Goal: Information Seeking & Learning: Learn about a topic

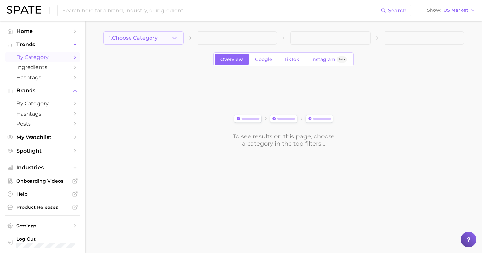
click at [137, 37] on span "1. Choose Category" at bounding box center [133, 38] width 49 height 6
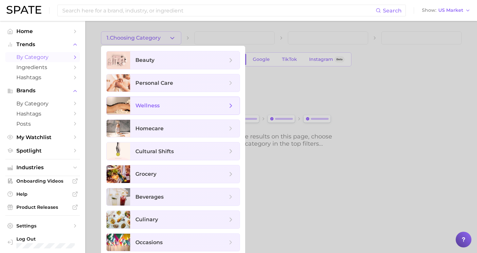
click at [151, 109] on span "wellness" at bounding box center [147, 106] width 24 height 6
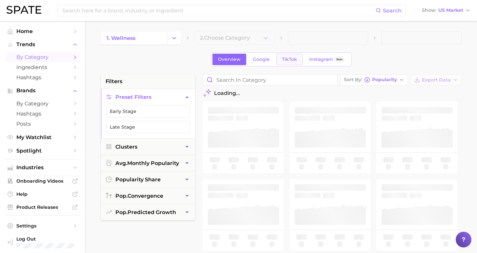
click at [290, 60] on span "TikTok" at bounding box center [289, 60] width 15 height 6
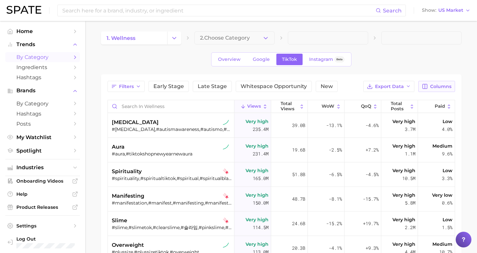
click at [436, 88] on span "Columns" at bounding box center [440, 87] width 21 height 6
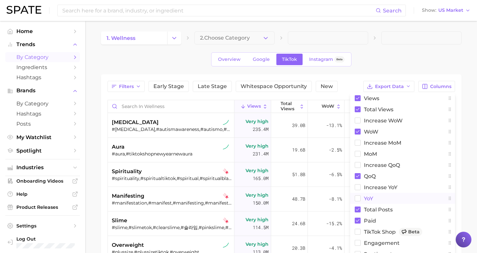
click at [363, 197] on button "YoY" at bounding box center [402, 198] width 105 height 11
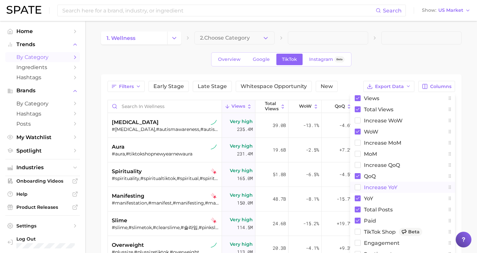
click at [364, 187] on span "increase YoY" at bounding box center [380, 188] width 33 height 6
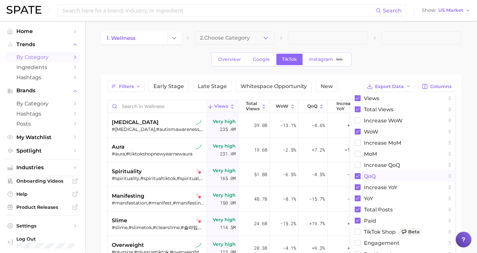
click at [364, 175] on span "QoQ" at bounding box center [370, 177] width 12 height 6
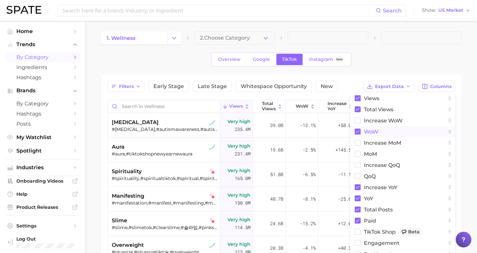
click at [363, 133] on button "WoW" at bounding box center [402, 131] width 105 height 11
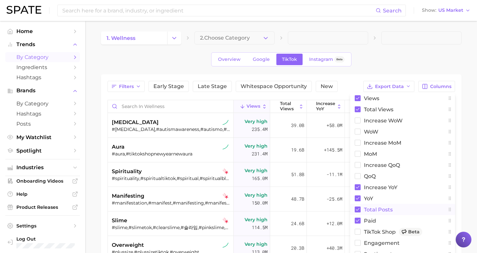
click at [363, 211] on button "Total Posts" at bounding box center [402, 209] width 105 height 11
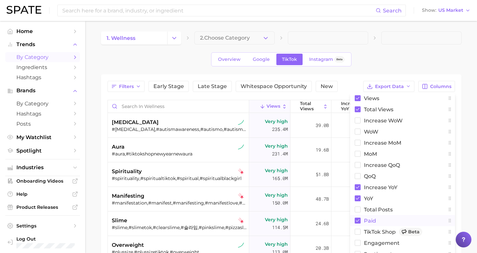
click at [365, 223] on span "Paid" at bounding box center [370, 221] width 12 height 6
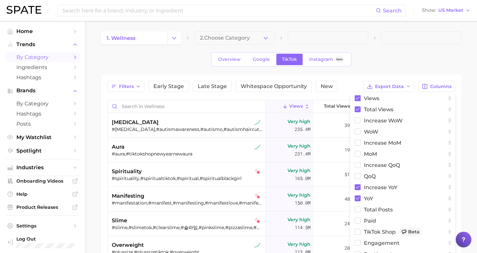
click at [378, 55] on div "Overview Google TikTok Instagram Beta" at bounding box center [281, 59] width 361 height 14
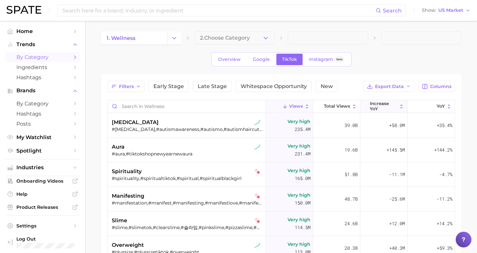
click at [376, 110] on span "increase YoY" at bounding box center [384, 106] width 28 height 10
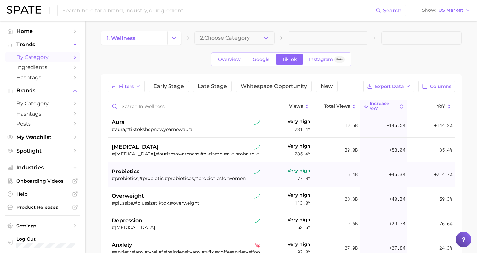
click at [192, 176] on div "#probiotics,#probiotic,#probioticos,#probioticsforwomen" at bounding box center [188, 179] width 152 height 6
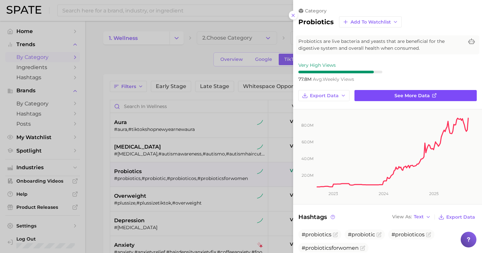
click at [393, 91] on link "See more data" at bounding box center [415, 95] width 122 height 11
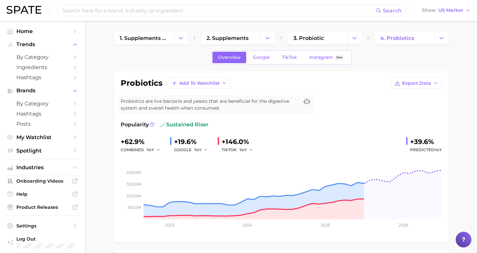
scroll to position [11, 0]
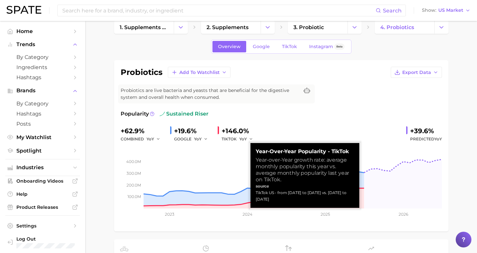
drag, startPoint x: 270, startPoint y: 193, endPoint x: 252, endPoint y: 186, distance: 19.7
click at [252, 186] on div "Year-over-Year Popularity - TikTok Year-over-Year growth rate: average monthly …" at bounding box center [305, 175] width 109 height 65
copy div "TikTok US - from [DATE] to [DATE] vs. [DATE] to [DATE]"
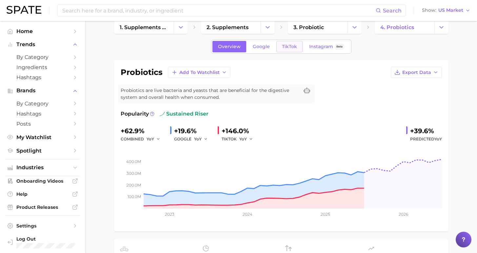
click at [287, 46] on span "TikTok" at bounding box center [289, 47] width 15 height 6
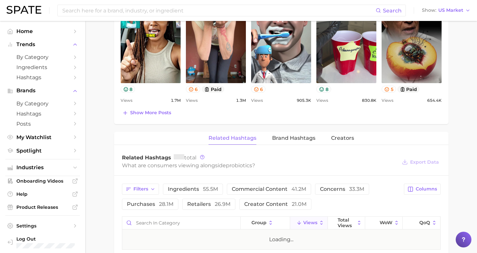
scroll to position [506, 0]
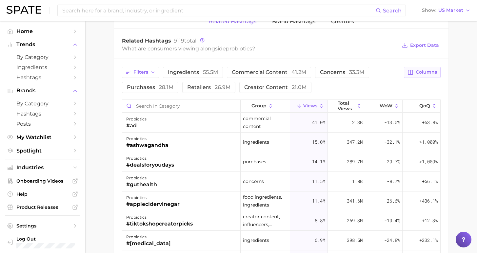
click at [429, 74] on span "Columns" at bounding box center [426, 73] width 21 height 6
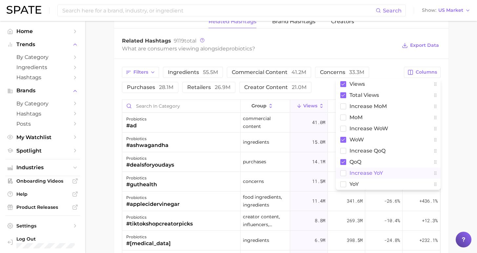
click at [354, 173] on span "increase YoY" at bounding box center [366, 174] width 33 height 6
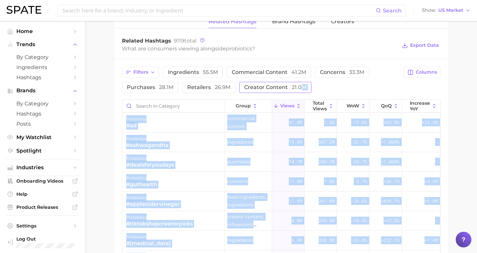
drag, startPoint x: 318, startPoint y: 93, endPoint x: 290, endPoint y: 85, distance: 29.8
drag, startPoint x: 330, startPoint y: 92, endPoint x: 295, endPoint y: 86, distance: 34.6
click at [447, 111] on div "Filters ingredients 55.5m commercial content 41.2m concerns 33.3m purchases 28.…" at bounding box center [281, 210] width 334 height 302
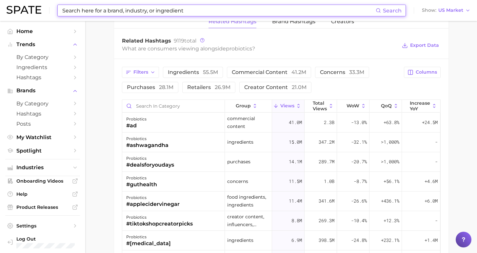
scroll to position [488, 0]
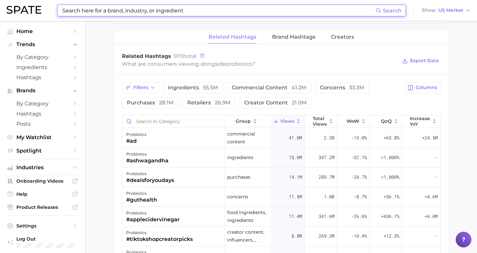
drag, startPoint x: 235, startPoint y: 8, endPoint x: 110, endPoint y: -5, distance: 126.6
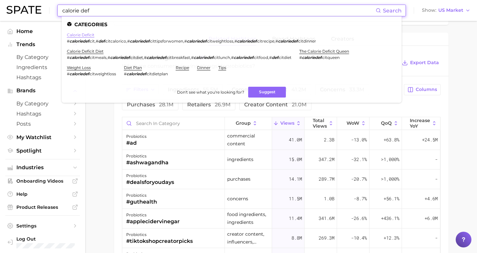
type input "calorie def"
click at [83, 35] on link "calorie deficit" at bounding box center [81, 34] width 28 height 5
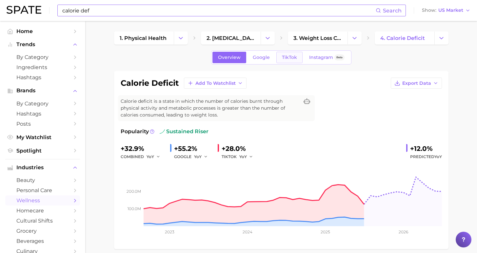
click at [286, 60] on span "TikTok" at bounding box center [289, 58] width 15 height 6
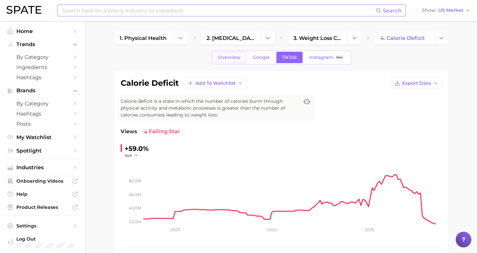
click at [223, 57] on link "Overview" at bounding box center [230, 57] width 34 height 11
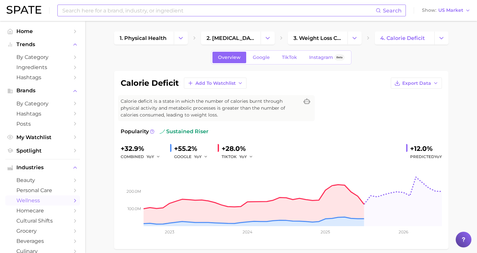
click at [102, 8] on input at bounding box center [219, 10] width 314 height 11
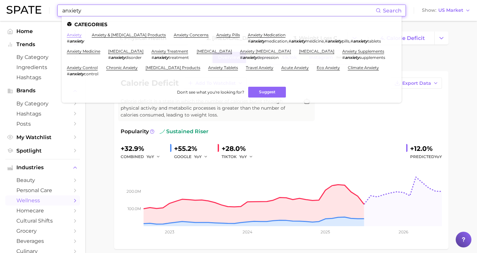
type input "anxiety"
click at [77, 36] on link "anxiety" at bounding box center [74, 34] width 15 height 5
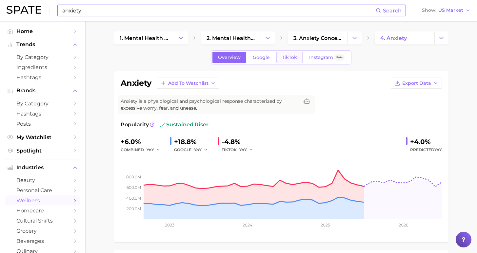
click at [291, 60] on span "TikTok" at bounding box center [289, 58] width 15 height 6
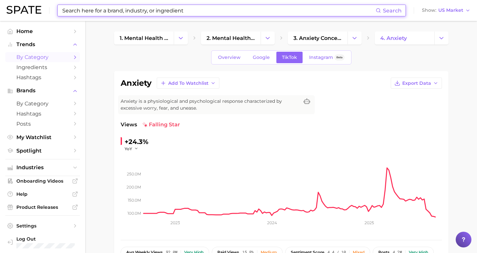
click at [49, 56] on span "by Category" at bounding box center [42, 57] width 52 height 6
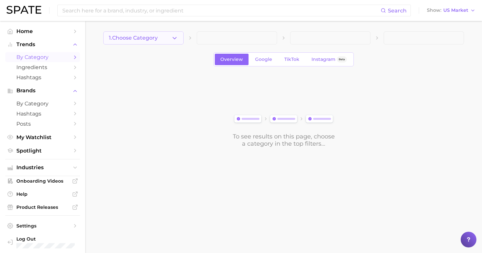
click at [167, 36] on button "1. Choose Category" at bounding box center [143, 37] width 80 height 13
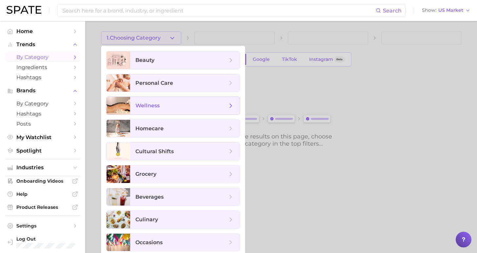
click at [167, 107] on span "wellness" at bounding box center [181, 105] width 92 height 7
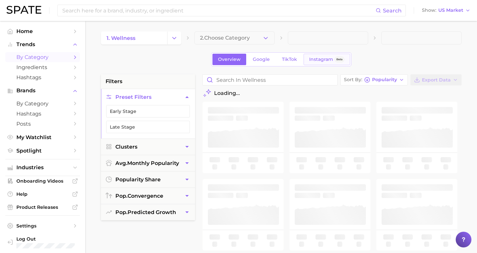
click at [304, 64] on link "Instagram Beta" at bounding box center [327, 59] width 47 height 11
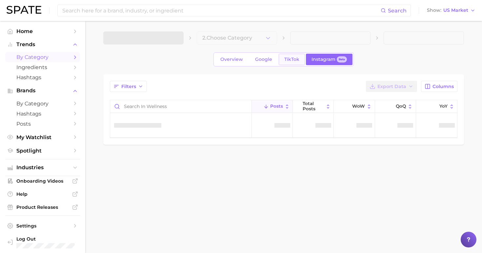
click at [294, 62] on span "TikTok" at bounding box center [291, 60] width 15 height 6
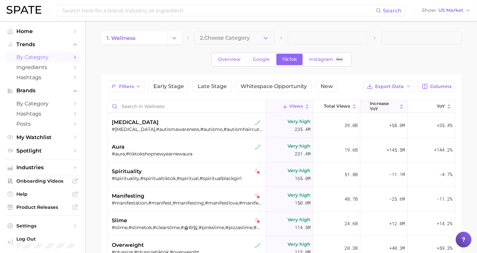
click at [381, 108] on span "increase YoY" at bounding box center [384, 106] width 28 height 10
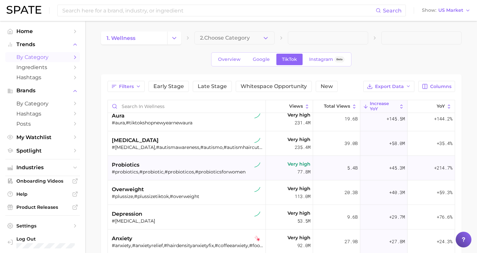
scroll to position [20, 0]
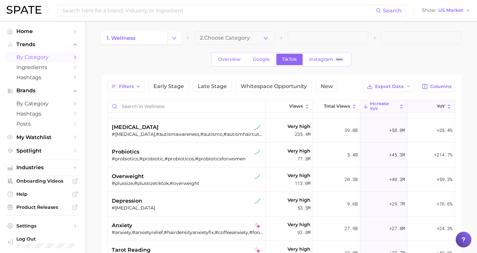
click at [430, 106] on icon at bounding box center [433, 107] width 6 height 6
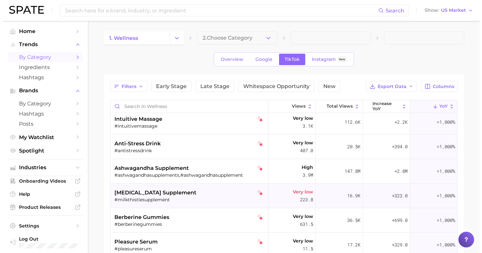
scroll to position [156, 0]
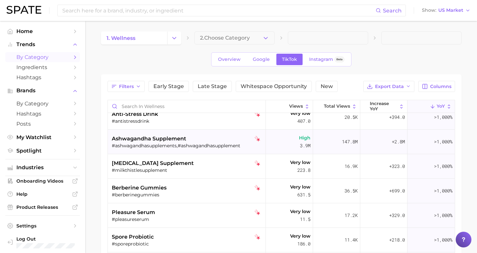
click at [202, 141] on div "ashwagandha supplement" at bounding box center [188, 139] width 152 height 8
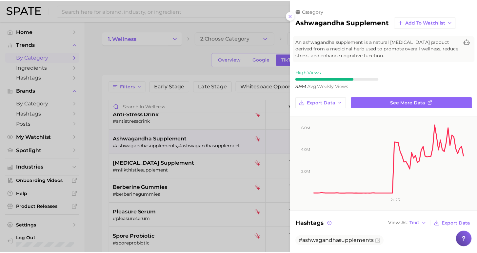
scroll to position [0, 0]
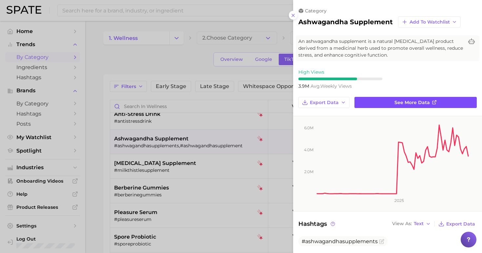
click at [391, 97] on link "See more data" at bounding box center [415, 102] width 122 height 11
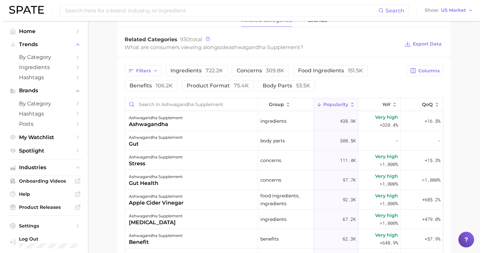
scroll to position [70, 0]
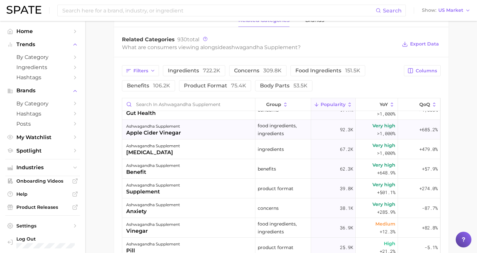
click at [157, 129] on div "apple cider vinegar" at bounding box center [153, 133] width 55 height 8
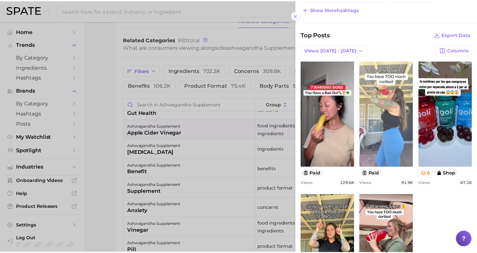
scroll to position [177, 0]
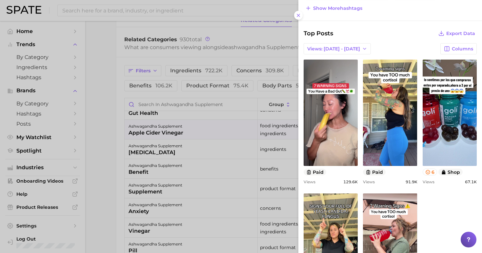
click at [99, 96] on div at bounding box center [241, 126] width 482 height 253
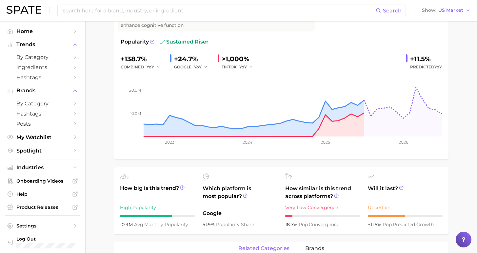
scroll to position [24, 0]
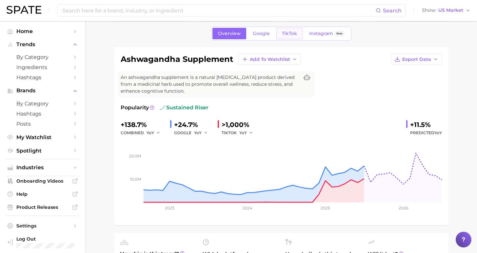
click at [288, 30] on link "TikTok" at bounding box center [289, 33] width 26 height 11
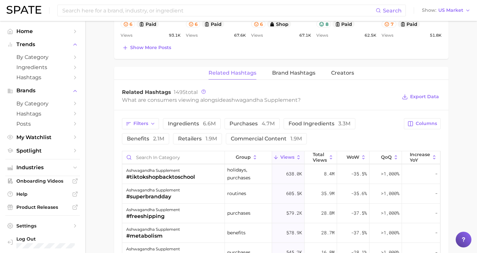
scroll to position [185, 0]
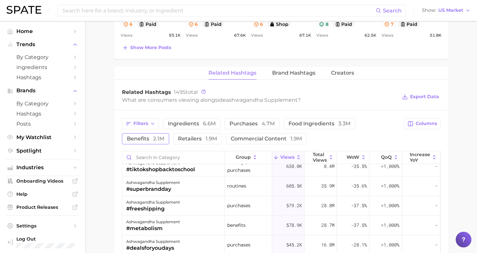
drag, startPoint x: 372, startPoint y: 117, endPoint x: 366, endPoint y: 115, distance: 6.9
click at [164, 136] on span "2.1m" at bounding box center [158, 139] width 11 height 6
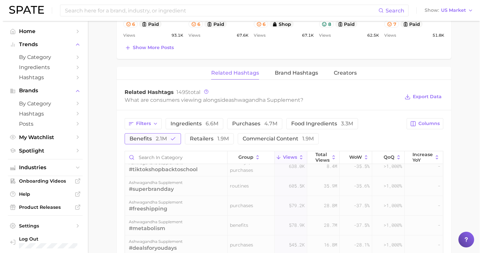
scroll to position [0, 0]
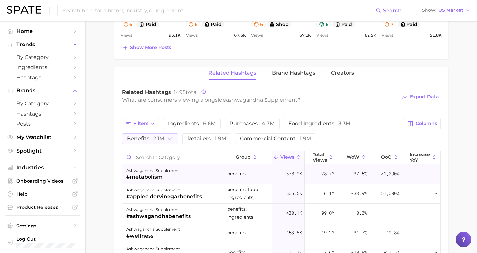
click at [173, 166] on div "ashwagandha supplement #metabolism" at bounding box center [173, 175] width 103 height 20
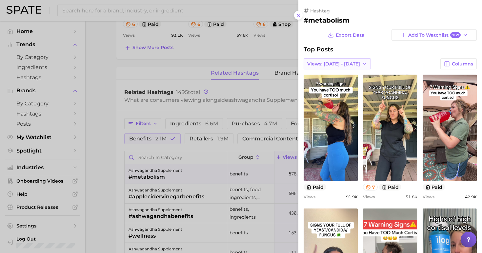
click at [334, 61] on span "Views: [DATE] - [DATE]" at bounding box center [333, 64] width 53 height 6
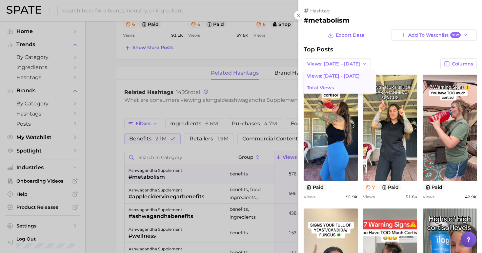
click at [332, 89] on span "Total Views" at bounding box center [320, 88] width 27 height 6
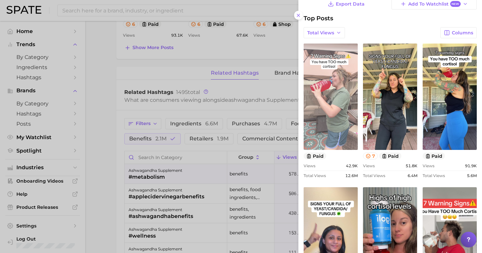
scroll to position [87, 0]
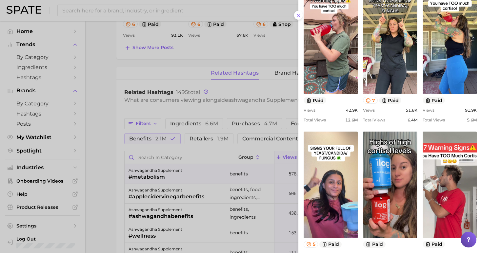
click at [108, 121] on div at bounding box center [241, 126] width 482 height 253
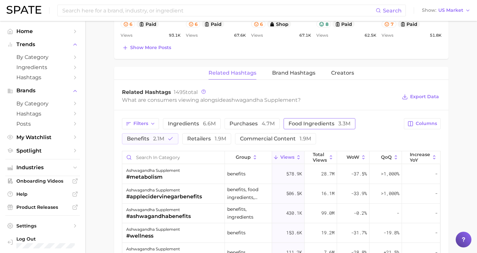
click at [289, 121] on span "food ingredients 3.3m" at bounding box center [320, 123] width 62 height 5
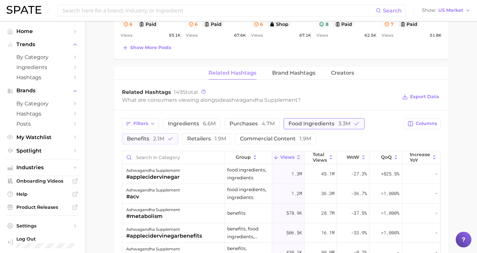
click at [289, 121] on span "food ingredients 3.3m" at bounding box center [320, 123] width 62 height 5
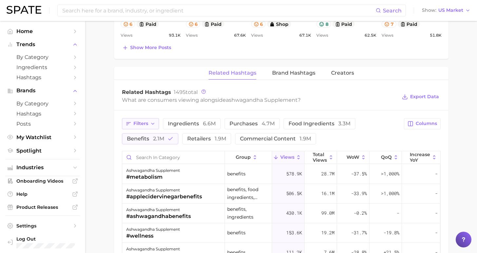
click at [145, 121] on span "Filters" at bounding box center [140, 124] width 15 height 6
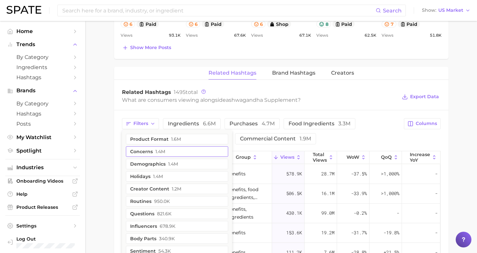
click at [157, 149] on span "1.4m" at bounding box center [160, 151] width 10 height 5
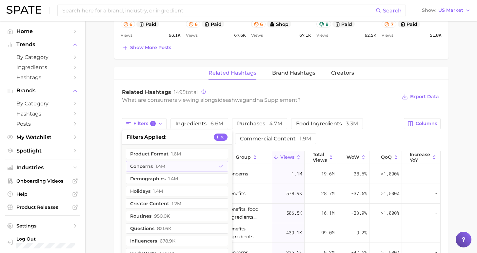
click at [111, 147] on main "1. supplements & ingestibles 2. supplements 3. [MEDICAL_DATA] products 4. ashwa…" at bounding box center [281, 2] width 392 height 885
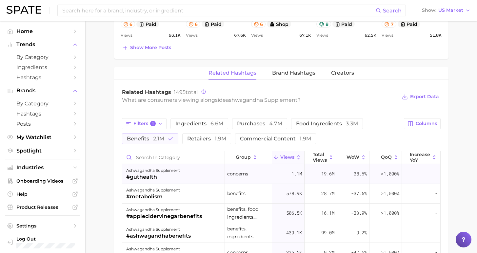
click at [159, 167] on div "ashwagandha supplement" at bounding box center [153, 171] width 54 height 8
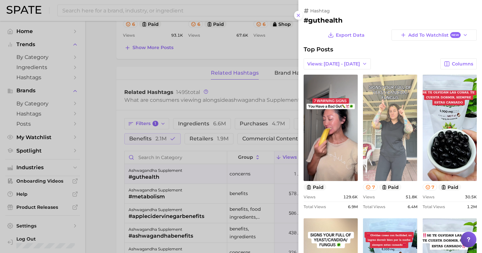
scroll to position [0, 0]
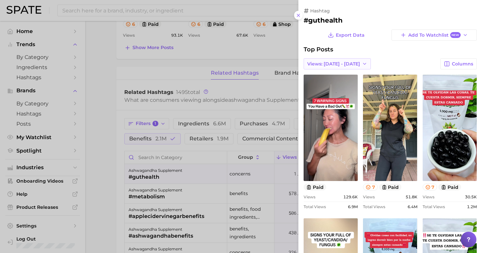
click at [324, 62] on span "Views: [DATE] - [DATE]" at bounding box center [333, 64] width 53 height 6
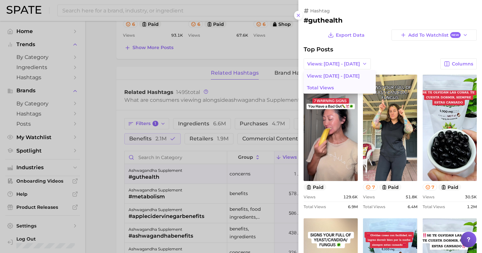
click at [324, 89] on span "Total Views" at bounding box center [320, 88] width 27 height 6
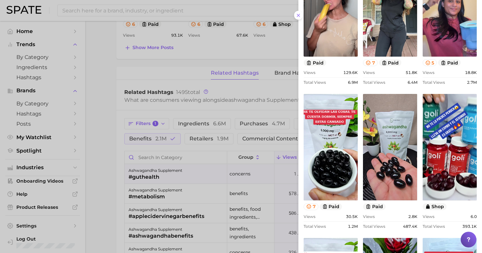
click at [95, 160] on div at bounding box center [241, 126] width 482 height 253
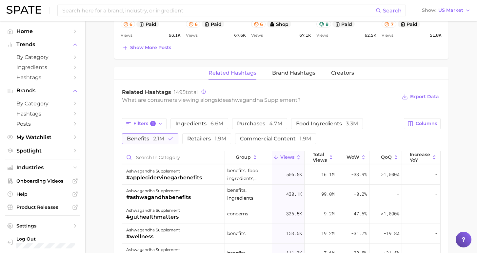
click at [160, 136] on span "2.1m" at bounding box center [158, 139] width 11 height 6
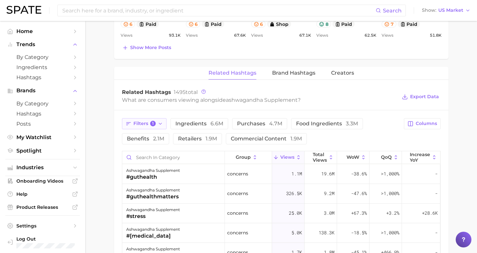
click at [150, 121] on span "1" at bounding box center [153, 124] width 6 height 6
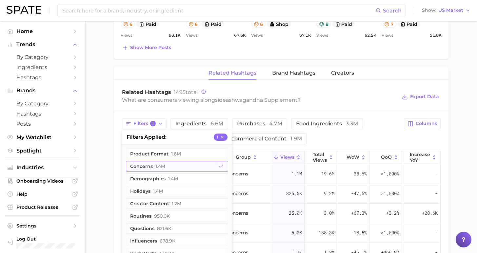
click at [161, 164] on span "1.4m" at bounding box center [160, 166] width 10 height 5
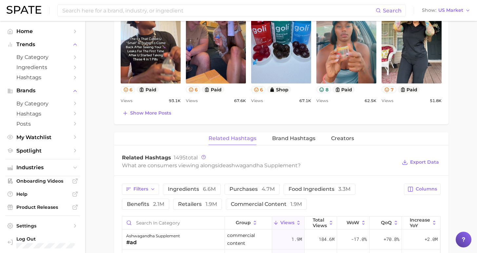
scroll to position [330, 0]
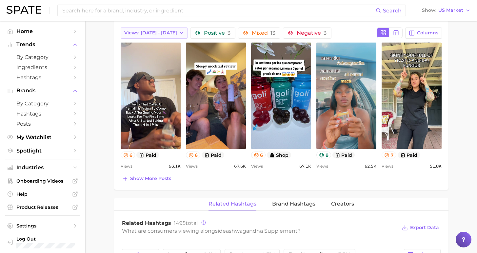
click at [153, 30] on span "Views: [DATE] - [DATE]" at bounding box center [150, 33] width 53 height 6
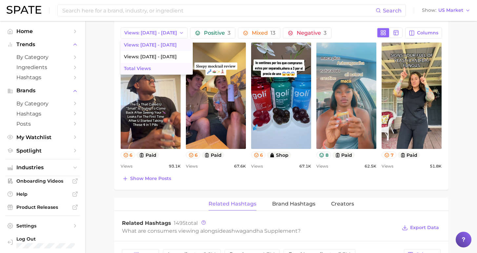
click at [150, 63] on button "Total Views" at bounding box center [157, 69] width 72 height 12
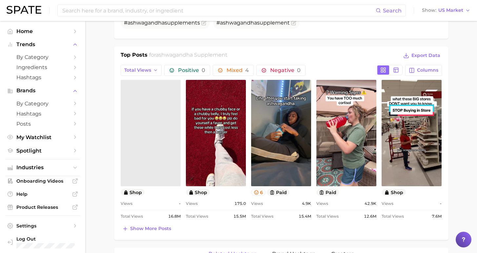
scroll to position [254, 0]
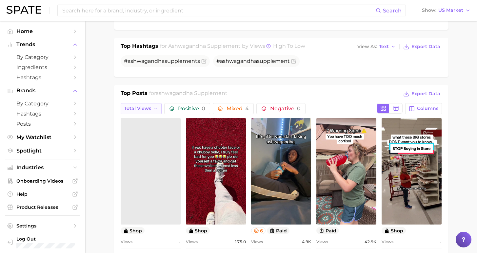
click at [153, 103] on button "Total Views" at bounding box center [141, 108] width 41 height 11
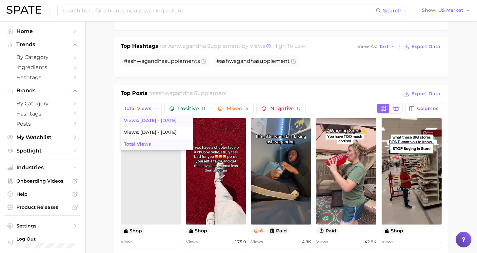
click at [153, 118] on span "Views: [DATE] - [DATE]" at bounding box center [150, 121] width 53 height 6
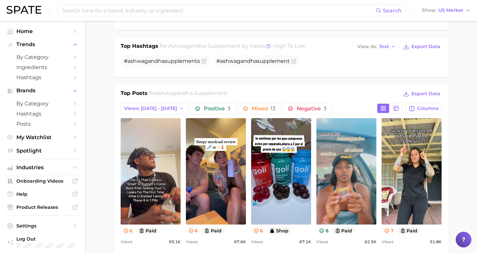
scroll to position [0, 0]
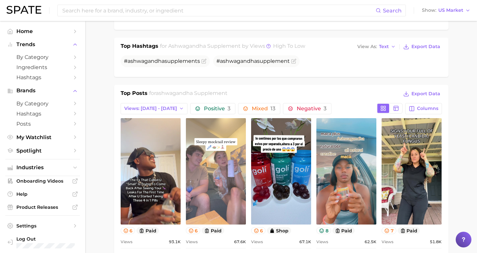
click at [223, 188] on link "view post on TikTok" at bounding box center [216, 171] width 60 height 107
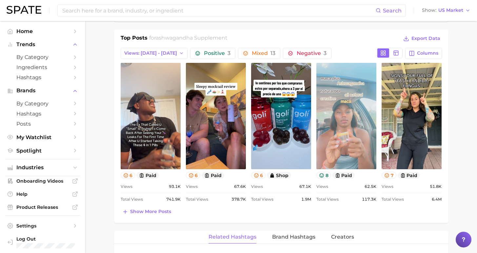
scroll to position [367, 0]
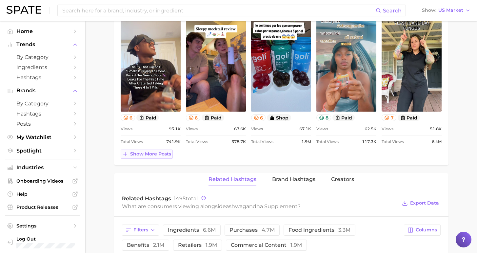
click at [153, 152] on span "Show more posts" at bounding box center [150, 155] width 41 height 6
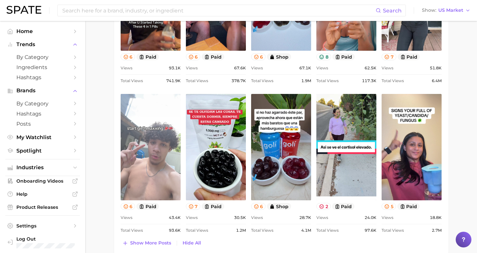
scroll to position [461, 0]
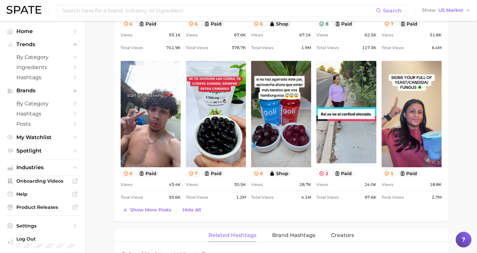
drag, startPoint x: 144, startPoint y: 203, endPoint x: 150, endPoint y: 203, distance: 5.9
click at [144, 208] on span "Show more posts" at bounding box center [150, 211] width 41 height 6
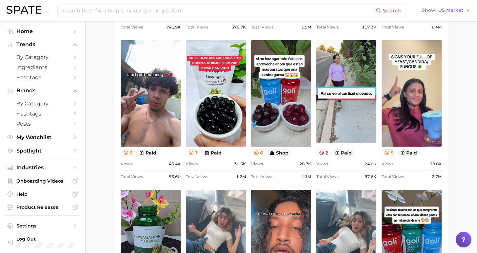
scroll to position [528, 0]
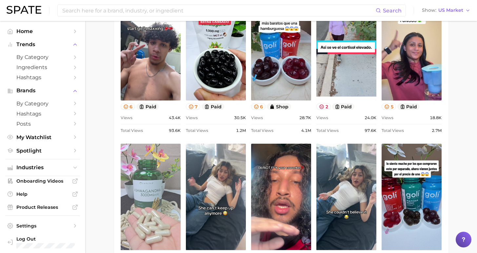
click at [149, 180] on link "view post on TikTok" at bounding box center [151, 197] width 60 height 107
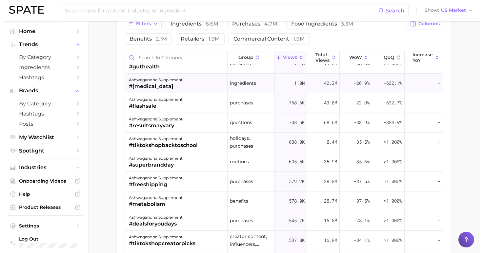
scroll to position [99, 0]
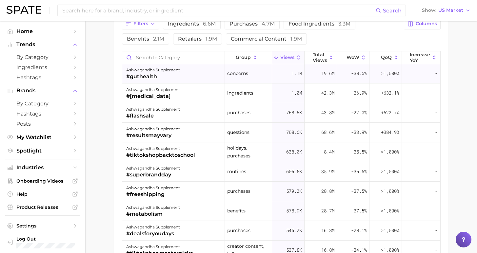
click at [178, 66] on div "ashwagandha supplement #guthealth" at bounding box center [173, 74] width 103 height 20
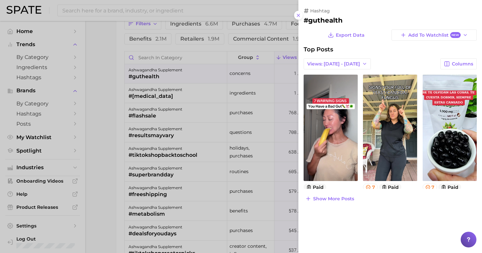
scroll to position [0, 0]
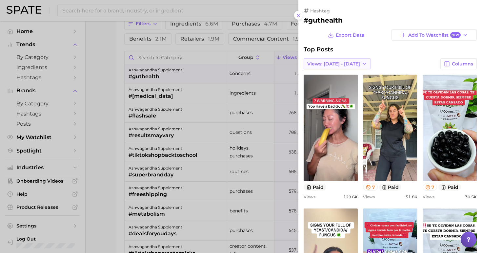
click at [339, 61] on span "Views: [DATE] - [DATE]" at bounding box center [333, 64] width 53 height 6
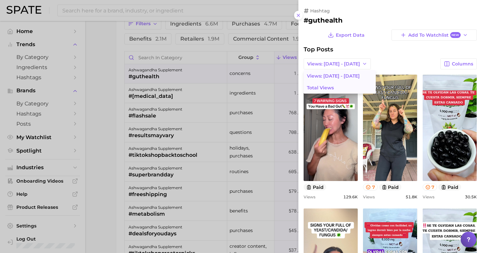
click at [331, 87] on span "Total Views" at bounding box center [320, 88] width 27 height 6
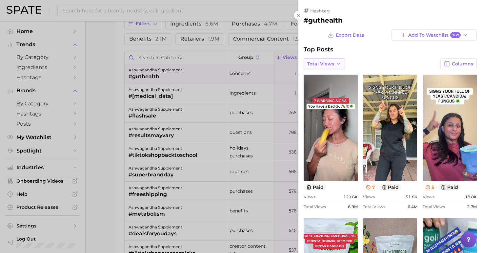
click at [329, 63] on span "Total Views" at bounding box center [320, 64] width 27 height 6
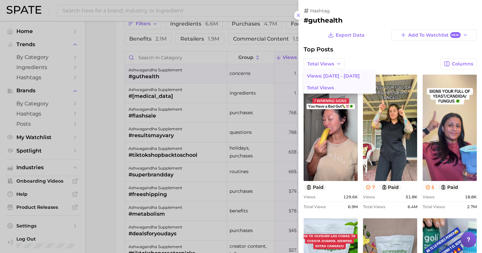
click at [326, 76] on span "Views: [DATE] - [DATE]" at bounding box center [333, 76] width 53 height 6
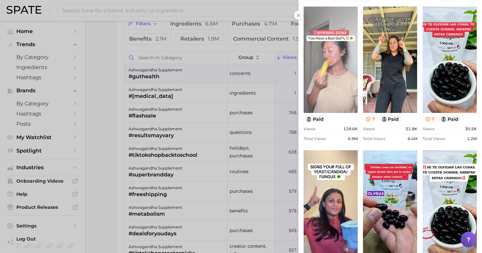
click at [342, 81] on link "view post on TikTok" at bounding box center [331, 60] width 54 height 107
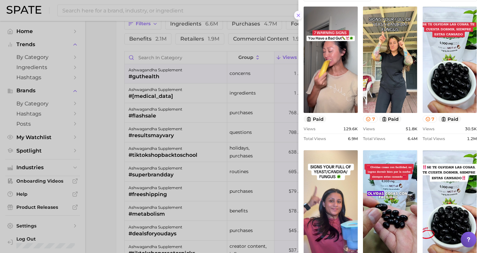
click at [300, 13] on icon at bounding box center [298, 15] width 5 height 5
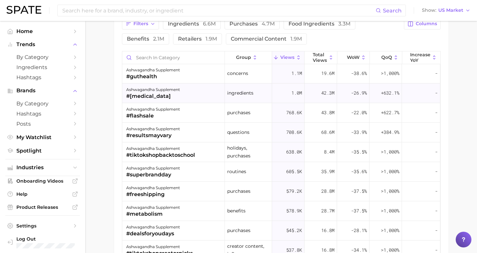
click at [190, 84] on div "ashwagandha supplement #[MEDICAL_DATA]" at bounding box center [173, 94] width 103 height 20
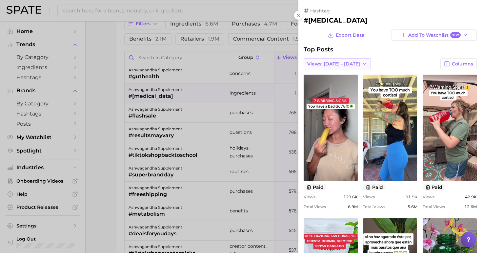
click at [352, 66] on button "Views: [DATE] - [DATE]" at bounding box center [337, 63] width 67 height 11
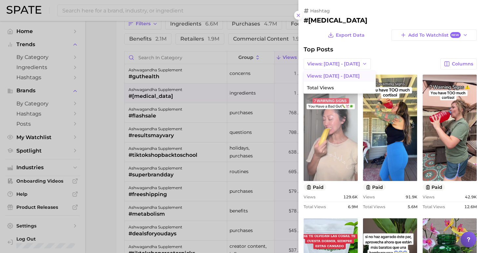
click at [346, 75] on span "Views: [DATE] - [DATE]" at bounding box center [333, 76] width 53 height 6
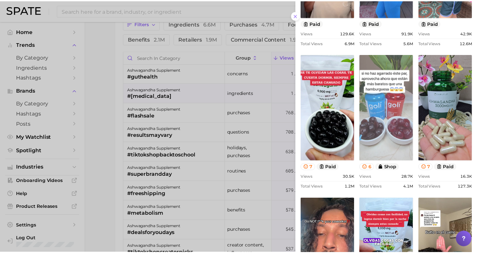
scroll to position [46, 0]
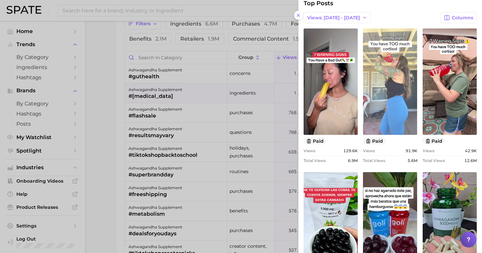
click at [380, 93] on link "view post on TikTok" at bounding box center [390, 82] width 54 height 107
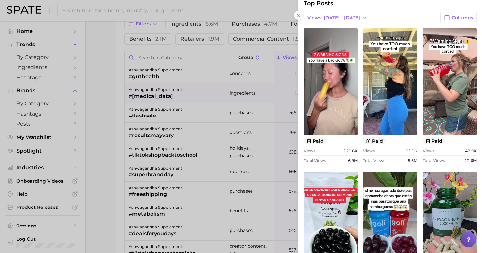
click at [300, 15] on icon at bounding box center [298, 15] width 5 height 5
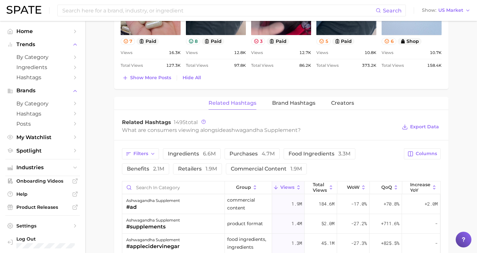
scroll to position [663, 0]
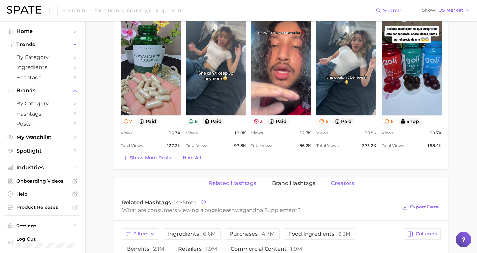
click at [341, 181] on span "Creators" at bounding box center [342, 184] width 23 height 6
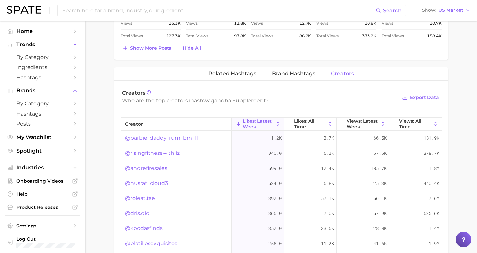
scroll to position [785, 0]
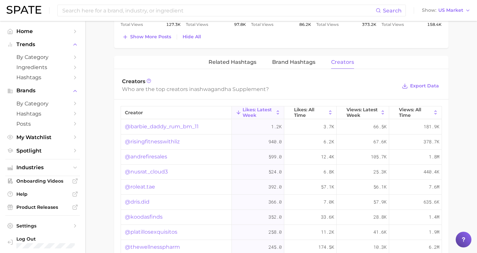
click at [151, 153] on link "@andrefiresales" at bounding box center [146, 157] width 42 height 8
click at [157, 138] on link "@risingfitnesswithliz" at bounding box center [152, 142] width 55 height 8
click at [176, 123] on link "@barbie_daddy_rum_bm_11" at bounding box center [162, 127] width 74 height 8
click at [234, 59] on span "Related Hashtags" at bounding box center [233, 62] width 48 height 6
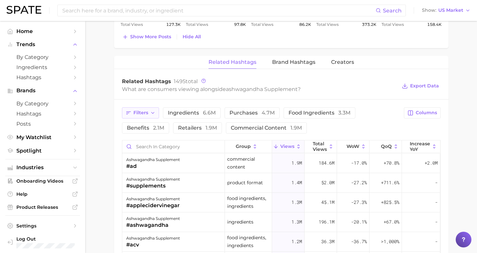
click at [155, 108] on button "Filters" at bounding box center [140, 113] width 37 height 11
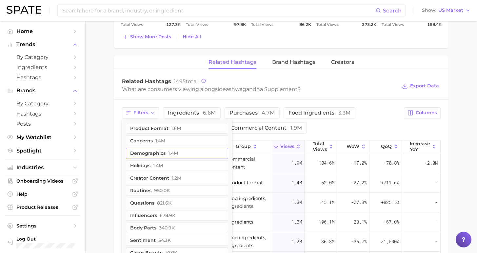
click at [161, 149] on button "demographics 1.4m" at bounding box center [177, 153] width 102 height 10
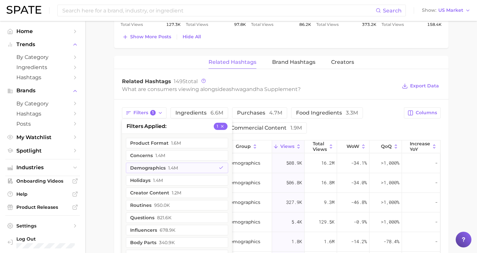
click at [319, 122] on div "Filters 1 filters applied 1 product format 1.6m concerns 1.4m demographics 1.4m…" at bounding box center [261, 121] width 278 height 26
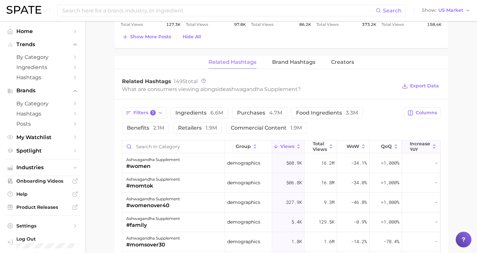
click at [414, 141] on span "increase YoY" at bounding box center [420, 146] width 20 height 10
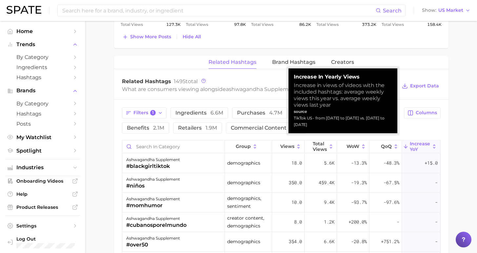
click at [414, 141] on span "increase YoY" at bounding box center [420, 146] width 20 height 10
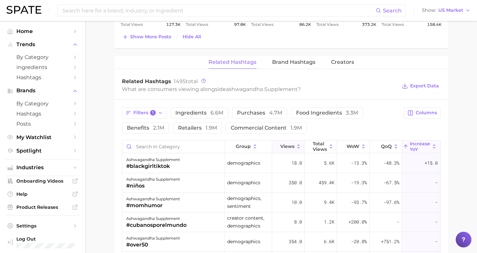
click at [296, 144] on icon at bounding box center [299, 147] width 6 height 6
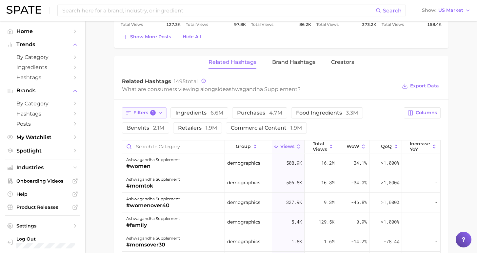
click at [146, 110] on span "Filters 1" at bounding box center [144, 113] width 23 height 6
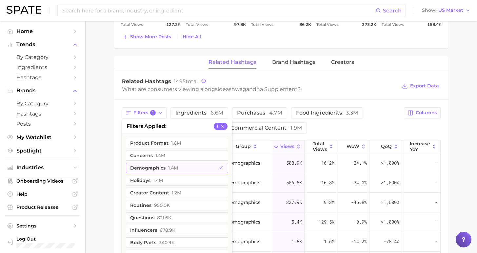
click at [149, 163] on button "demographics 1.4m" at bounding box center [177, 168] width 102 height 10
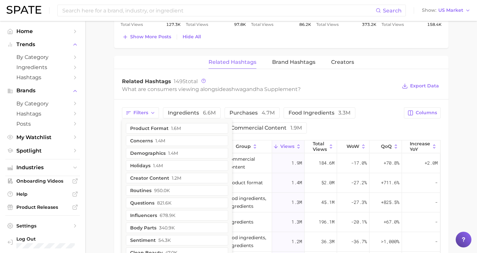
click at [277, 121] on div "Filters product format 1.6m concerns 1.4m demographics 1.4m holidays 1.4m creat…" at bounding box center [261, 121] width 278 height 26
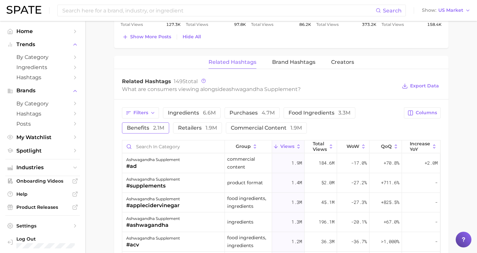
click at [164, 126] on span "benefits 2.1m" at bounding box center [145, 128] width 37 height 5
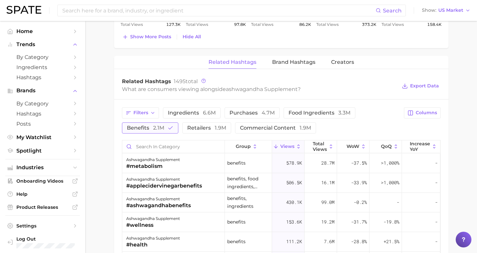
click at [164, 126] on span "benefits 2.1m" at bounding box center [145, 128] width 37 height 5
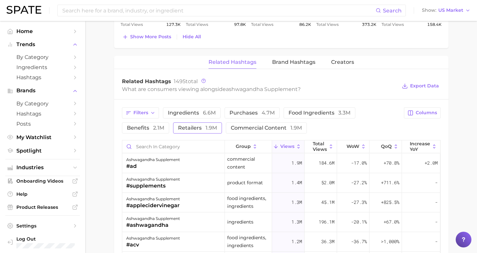
click at [173, 124] on button "retailers 1.9m" at bounding box center [197, 128] width 49 height 11
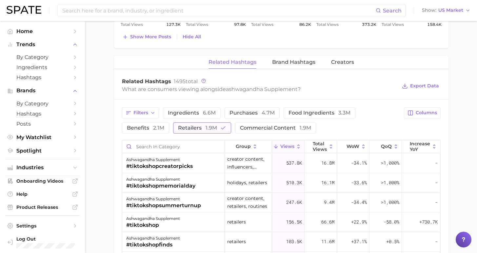
click at [220, 125] on icon "button" at bounding box center [223, 128] width 6 height 6
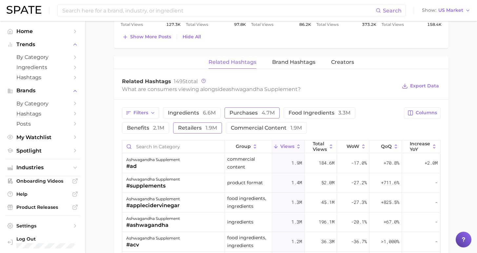
click at [234, 111] on span "purchases 4.7m" at bounding box center [252, 113] width 45 height 5
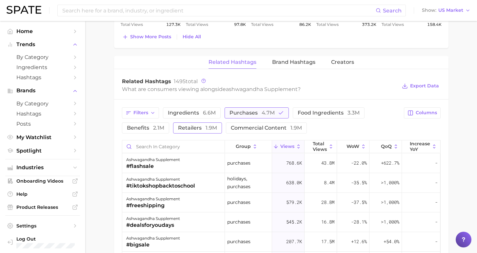
click at [234, 111] on span "purchases 4.7m" at bounding box center [252, 113] width 45 height 5
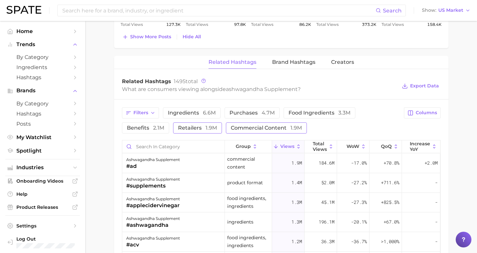
click at [231, 126] on span "commercial content 1.9m" at bounding box center [266, 128] width 71 height 5
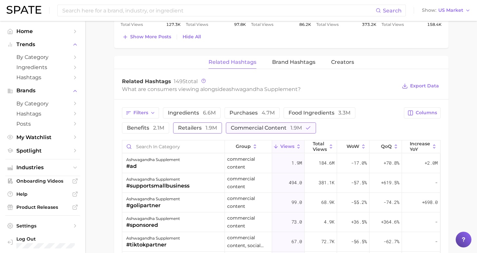
click at [231, 126] on span "commercial content 1.9m" at bounding box center [266, 128] width 71 height 5
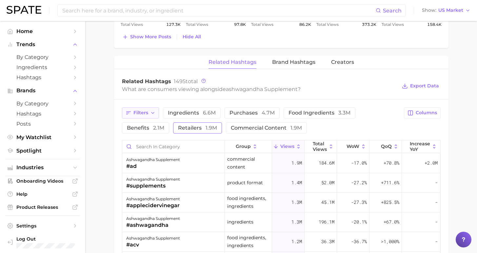
click at [146, 110] on span "Filters" at bounding box center [140, 113] width 15 height 6
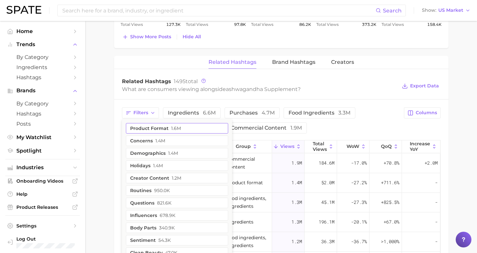
click at [158, 123] on button "product format 1.6m" at bounding box center [177, 128] width 102 height 10
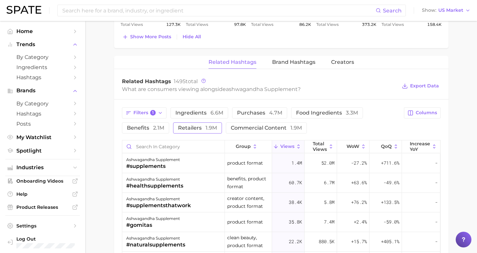
click at [178, 126] on span "retailers 1.9m" at bounding box center [197, 128] width 39 height 5
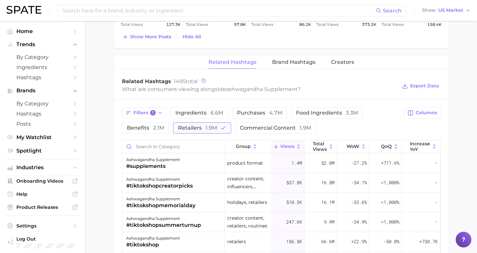
click at [178, 126] on span "retailers 1.9m" at bounding box center [197, 128] width 39 height 5
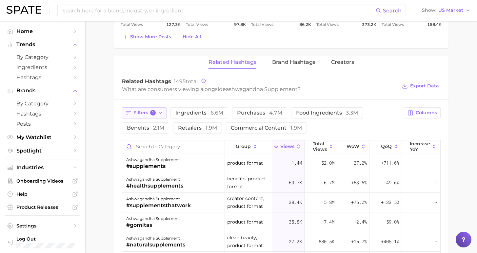
click at [144, 109] on button "Filters 1" at bounding box center [144, 113] width 45 height 11
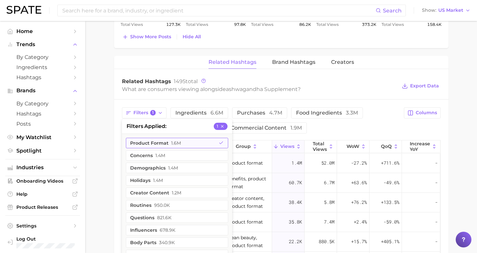
click at [162, 138] on button "product format 1.6m" at bounding box center [177, 143] width 102 height 10
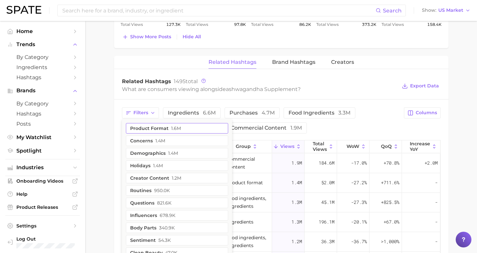
click at [162, 138] on span "1.4m" at bounding box center [160, 140] width 10 height 5
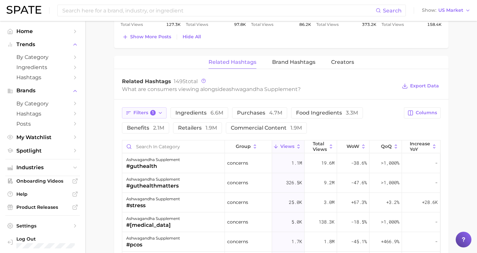
click at [150, 110] on span "1" at bounding box center [153, 113] width 6 height 6
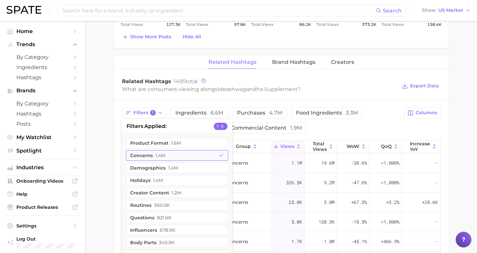
click at [155, 153] on span "1.4m" at bounding box center [160, 155] width 10 height 5
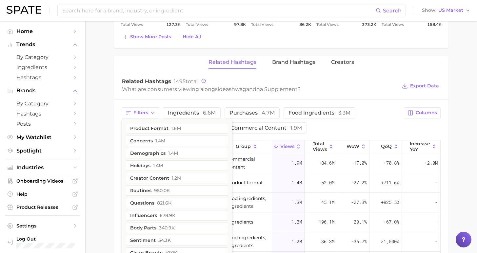
click at [164, 125] on span "2.1m" at bounding box center [158, 128] width 11 height 6
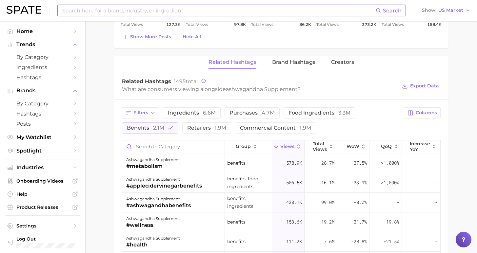
click at [173, 13] on input at bounding box center [219, 10] width 314 height 11
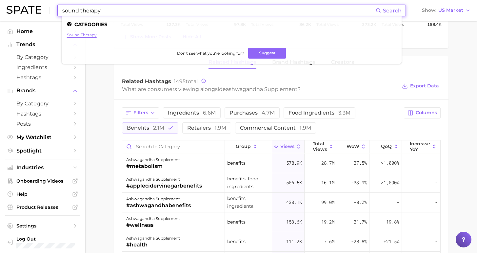
type input "sound therapy"
click at [90, 35] on link "sound therapy" at bounding box center [82, 34] width 30 height 5
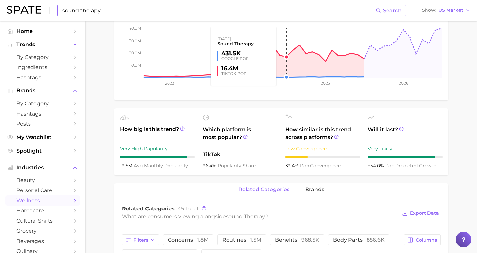
scroll to position [11, 0]
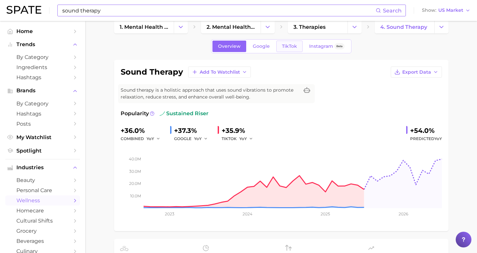
click at [288, 49] on span "TikTok" at bounding box center [289, 47] width 15 height 6
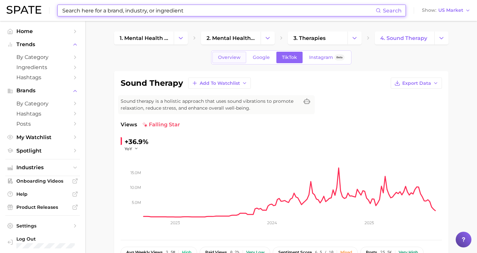
click at [235, 60] on link "Overview" at bounding box center [230, 57] width 34 height 11
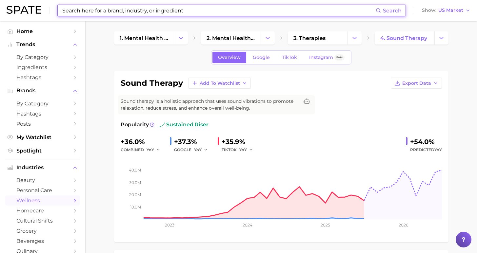
click at [84, 8] on input at bounding box center [219, 10] width 314 height 11
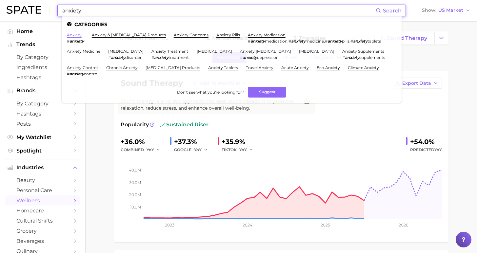
type input "anxiety"
click at [73, 35] on link "anxiety" at bounding box center [74, 34] width 15 height 5
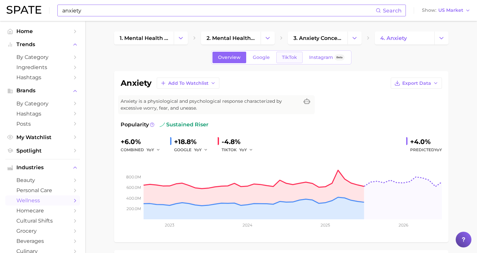
click at [292, 56] on span "TikTok" at bounding box center [289, 58] width 15 height 6
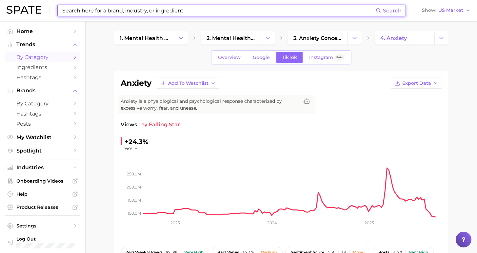
click at [28, 57] on span "by Category" at bounding box center [42, 57] width 52 height 6
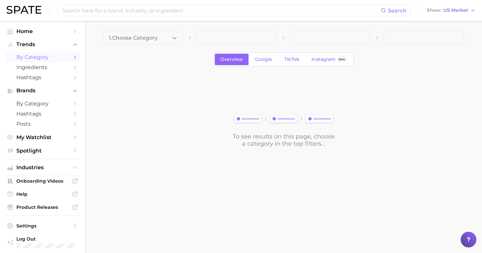
click at [28, 57] on span "by Category" at bounding box center [42, 57] width 52 height 6
click at [146, 39] on span "1. Choose Category" at bounding box center [133, 38] width 49 height 6
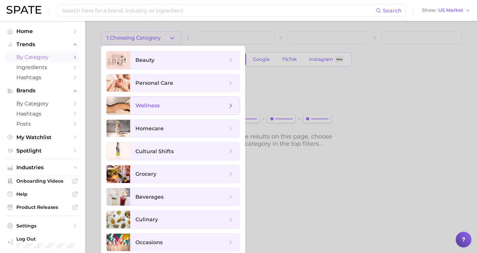
click at [157, 110] on span "wellness" at bounding box center [185, 106] width 110 height 18
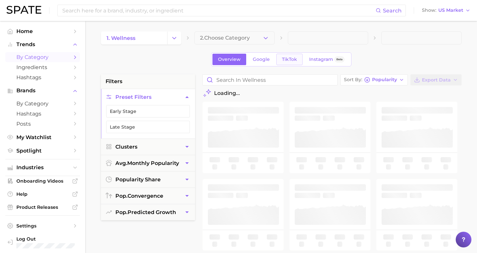
click at [281, 63] on link "TikTok" at bounding box center [289, 59] width 26 height 11
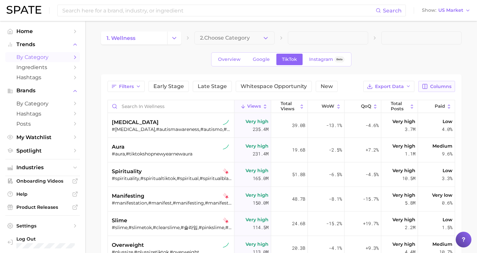
click at [428, 89] on icon "button" at bounding box center [425, 86] width 5 height 5
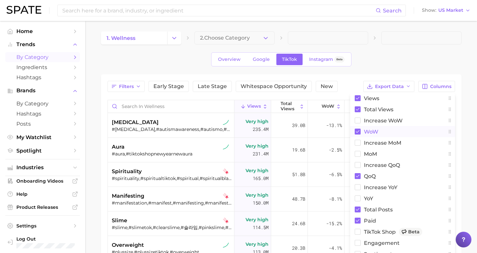
click at [375, 131] on span "WoW" at bounding box center [371, 132] width 14 height 6
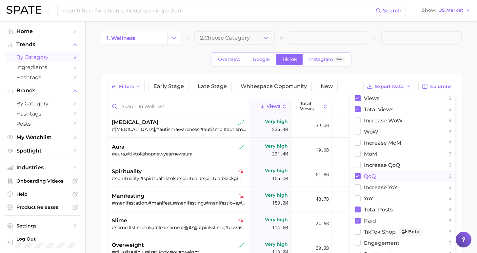
click at [359, 176] on icon at bounding box center [358, 176] width 6 height 6
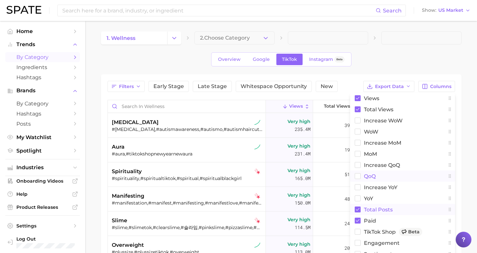
click at [371, 210] on span "Total Posts" at bounding box center [378, 210] width 29 height 6
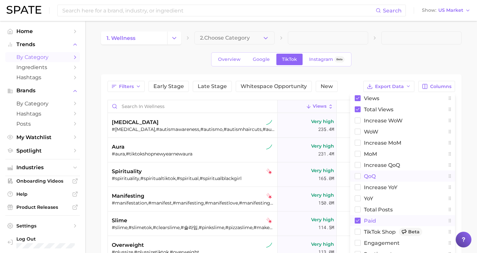
click at [369, 218] on button "Paid" at bounding box center [402, 220] width 105 height 11
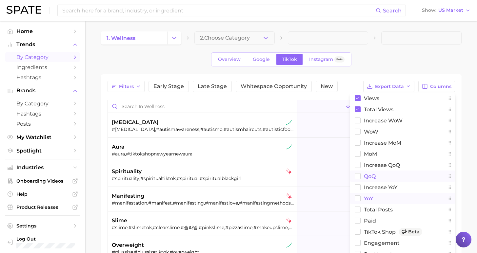
click at [369, 199] on span "YoY" at bounding box center [368, 199] width 9 height 6
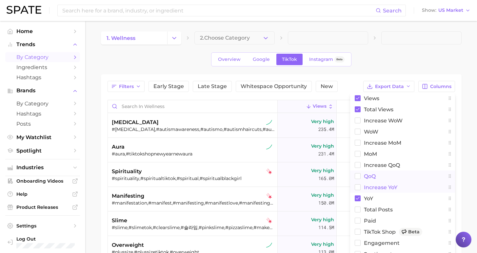
click at [371, 187] on span "increase YoY" at bounding box center [380, 188] width 33 height 6
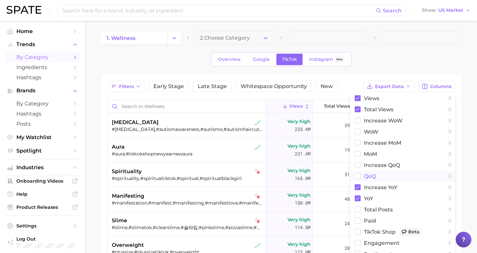
click at [374, 63] on div "Overview Google TikTok Instagram Beta" at bounding box center [281, 59] width 361 height 14
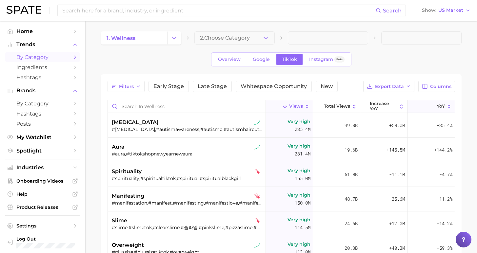
click at [430, 107] on icon at bounding box center [433, 107] width 6 height 6
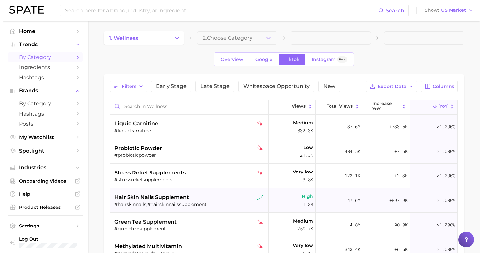
scroll to position [394, 0]
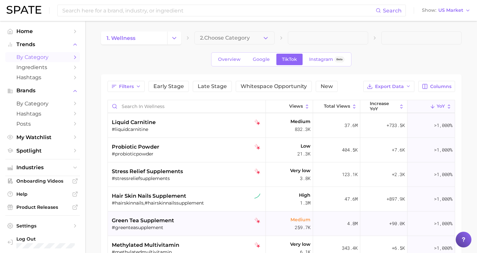
click at [199, 224] on div "green tea supplement" at bounding box center [188, 221] width 152 height 8
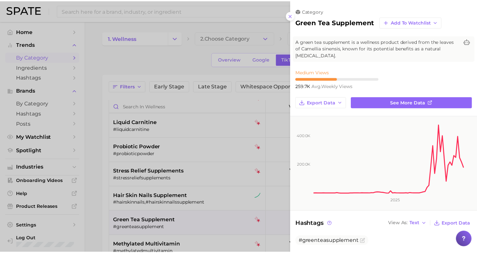
scroll to position [109, 0]
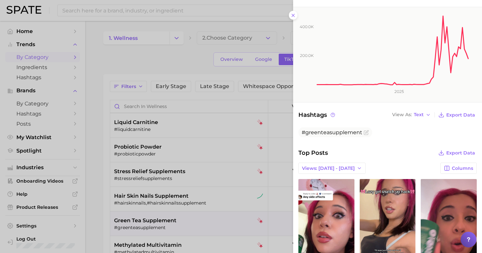
click at [129, 62] on div at bounding box center [241, 126] width 482 height 253
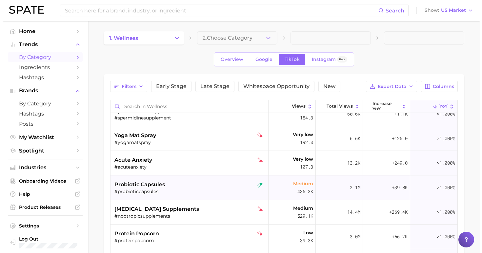
scroll to position [554, 0]
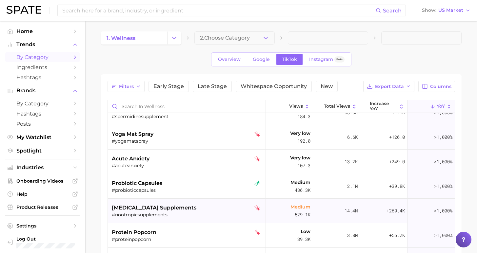
click at [178, 207] on div "[MEDICAL_DATA] supplements" at bounding box center [188, 208] width 152 height 8
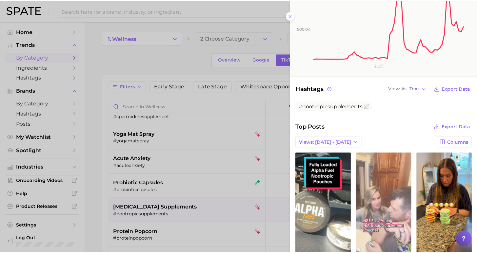
scroll to position [139, 0]
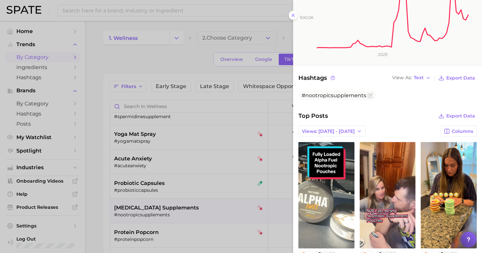
click at [294, 13] on icon "500.0k 1.0m 2025" at bounding box center [385, 17] width 184 height 95
click at [291, 13] on icon at bounding box center [293, 15] width 5 height 5
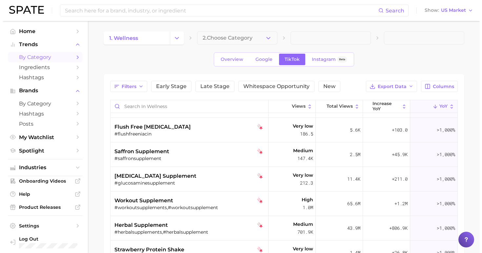
scroll to position [808, 0]
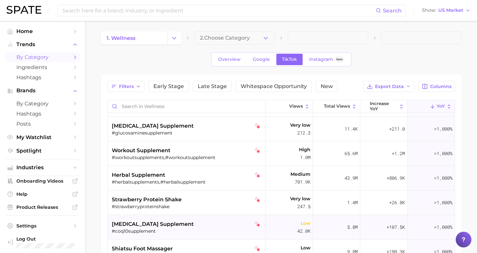
click at [238, 231] on div "#coq10supplement" at bounding box center [188, 232] width 152 height 6
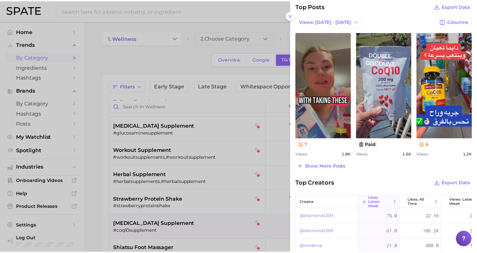
scroll to position [48, 0]
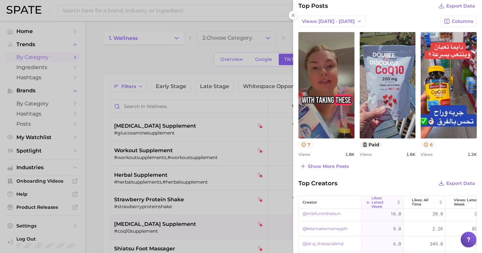
click at [104, 183] on div at bounding box center [241, 126] width 482 height 253
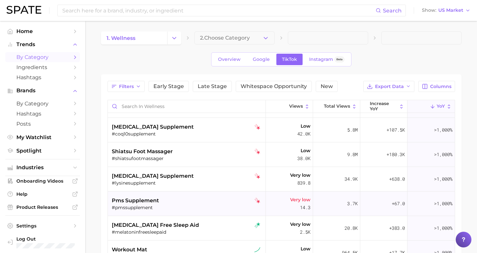
scroll to position [907, 0]
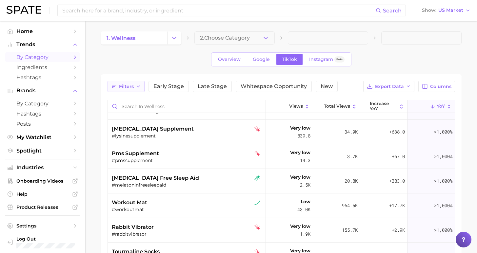
click at [128, 87] on span "Filters" at bounding box center [126, 87] width 15 height 6
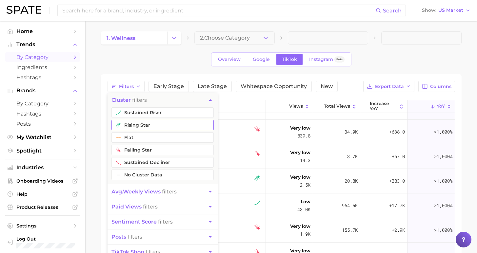
click at [139, 127] on button "rising star" at bounding box center [162, 125] width 102 height 10
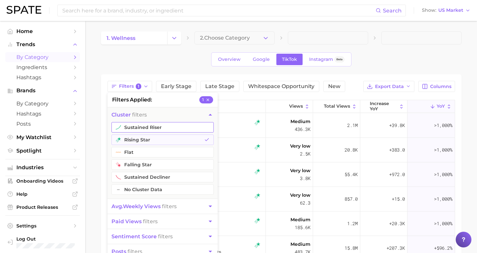
click at [143, 130] on button "sustained riser" at bounding box center [162, 127] width 102 height 10
click at [102, 130] on div "Filters 2 filters applied 2 cluster filters sustained riser rising star flat fa…" at bounding box center [281, 217] width 361 height 286
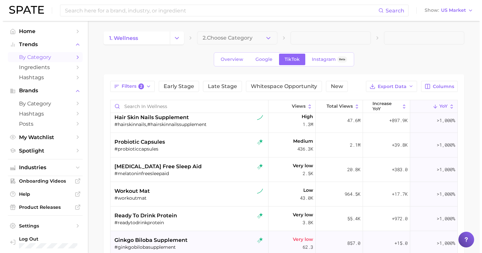
scroll to position [15, 0]
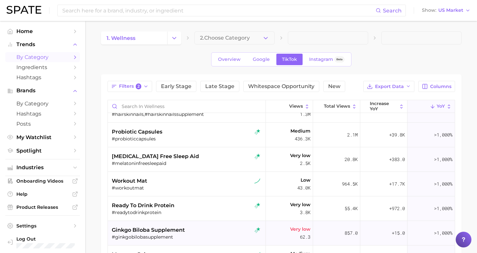
click at [163, 229] on span "ginkgo biloba supplement" at bounding box center [148, 231] width 73 height 8
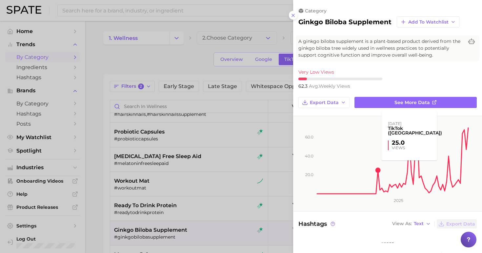
scroll to position [243, 0]
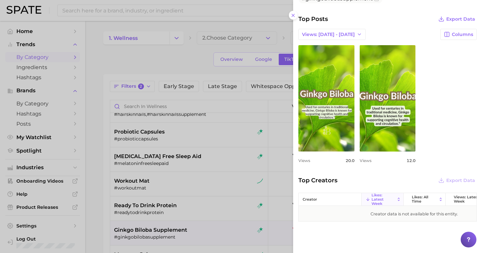
click at [94, 160] on div at bounding box center [241, 126] width 482 height 253
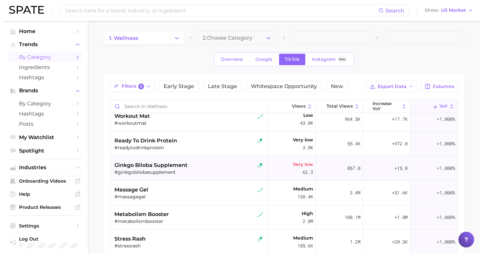
scroll to position [128, 0]
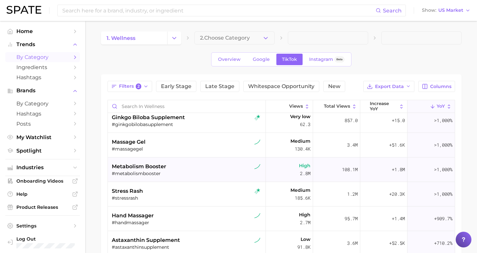
click at [148, 171] on div "#metabolismbooster" at bounding box center [188, 174] width 152 height 6
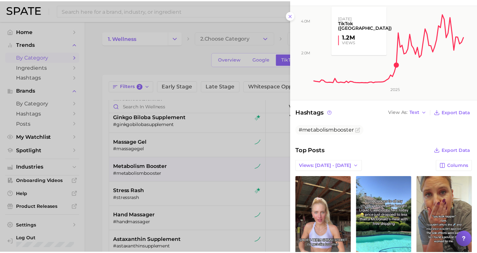
scroll to position [0, 0]
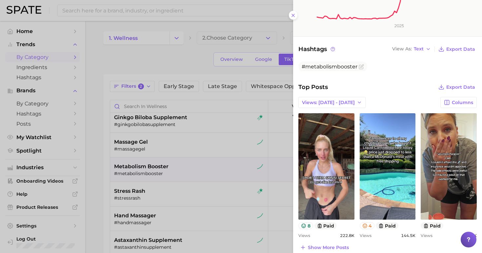
click at [98, 170] on div at bounding box center [241, 126] width 482 height 253
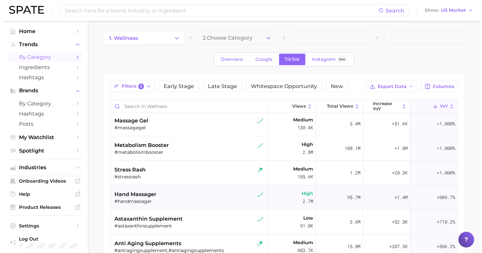
scroll to position [159, 0]
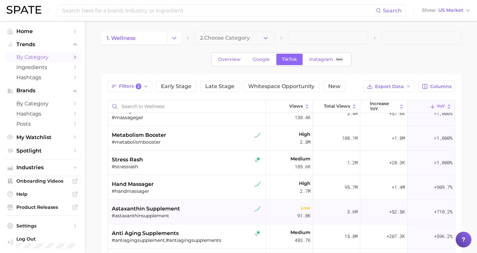
click at [135, 216] on div "#astaxanthinsupplement" at bounding box center [188, 216] width 152 height 6
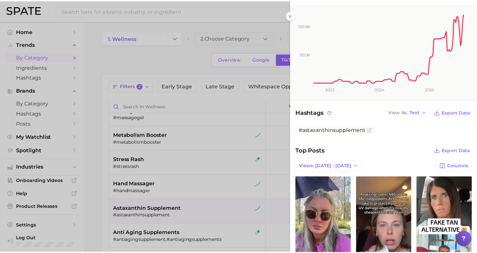
scroll to position [122, 0]
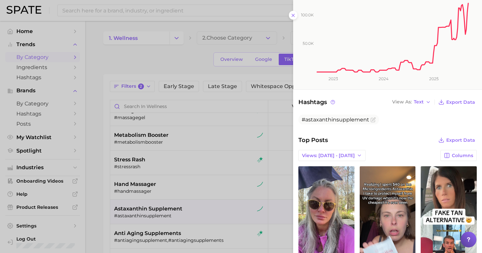
click at [95, 194] on div at bounding box center [241, 126] width 482 height 253
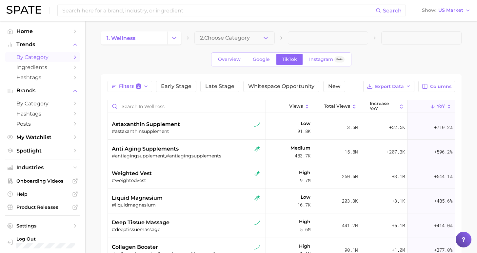
scroll to position [243, 0]
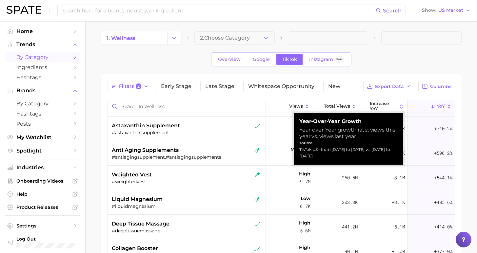
drag, startPoint x: 331, startPoint y: 157, endPoint x: 294, endPoint y: 151, distance: 36.7
click at [294, 151] on div "Year-over-Year Growth Year-over-Year growth rate: views this year vs. views las…" at bounding box center [348, 139] width 109 height 52
copy div "TikTok US - from [DATE] to [DATE] vs. [DATE] to [DATE]"
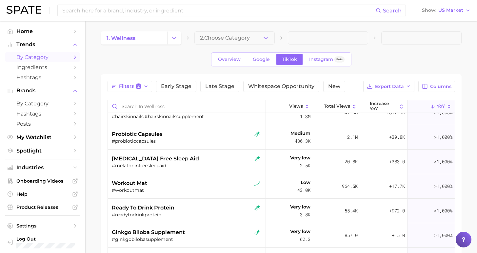
scroll to position [0, 0]
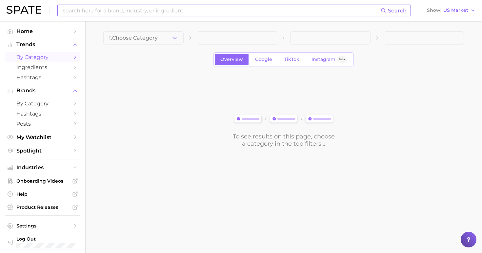
click at [235, 10] on input at bounding box center [221, 10] width 319 height 11
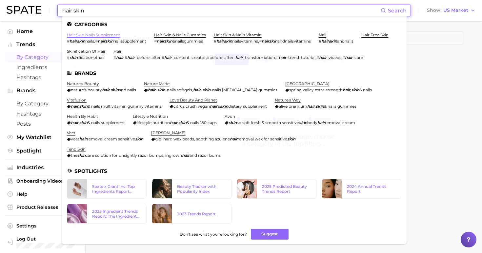
type input "hair skin"
click at [95, 35] on link "hair skin nails supplement" at bounding box center [93, 34] width 53 height 5
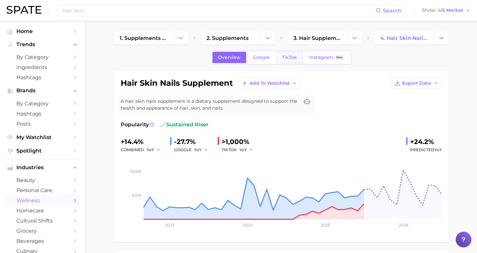
click at [291, 60] on link "TikTok" at bounding box center [289, 57] width 26 height 11
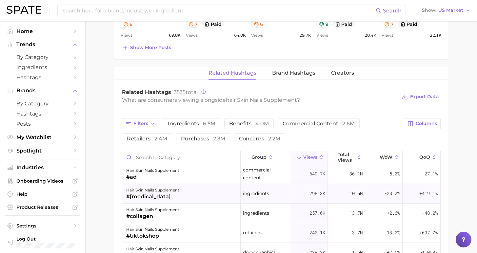
scroll to position [389, 0]
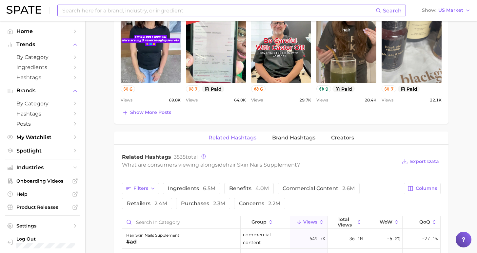
click at [113, 14] on input at bounding box center [219, 10] width 314 height 11
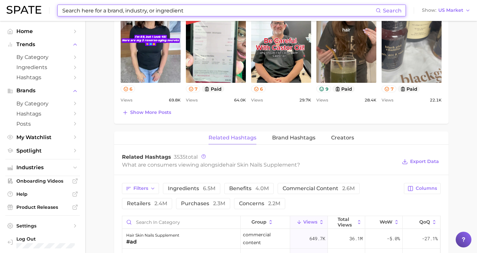
click at [113, 13] on input at bounding box center [219, 10] width 314 height 11
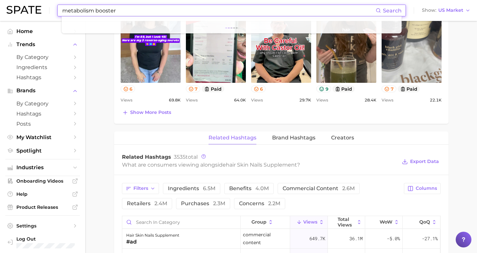
type input "metabolism booster"
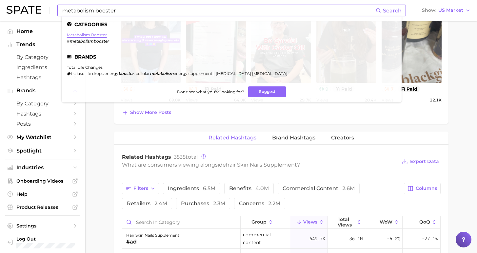
click at [83, 35] on link "metabolism booster" at bounding box center [87, 34] width 40 height 5
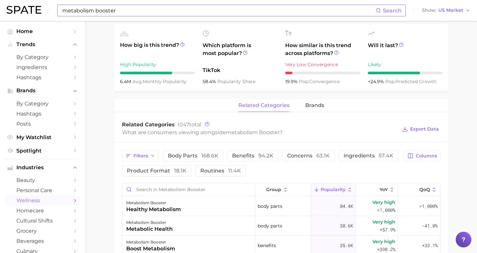
scroll to position [12, 0]
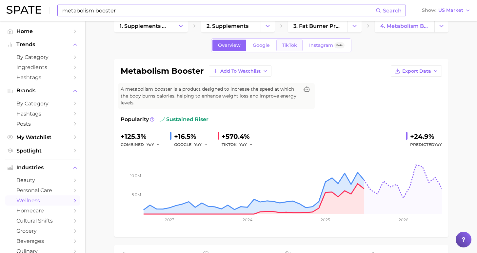
click at [289, 48] on span "TikTok" at bounding box center [289, 46] width 15 height 6
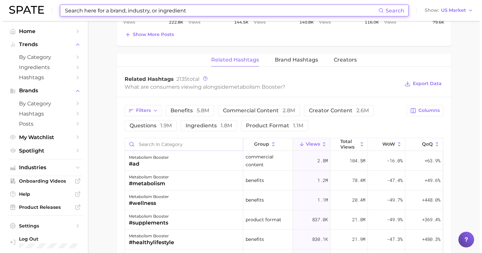
scroll to position [10, 0]
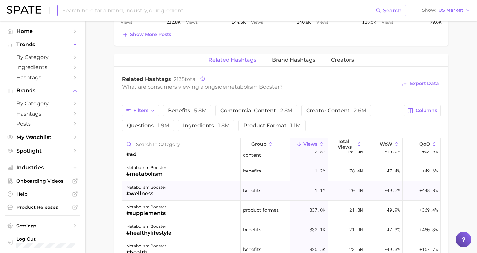
click at [164, 184] on div "metabolism booster #wellness" at bounding box center [181, 191] width 118 height 20
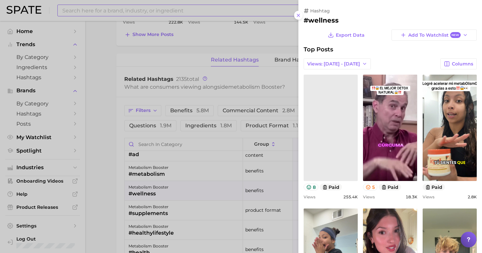
scroll to position [0, 0]
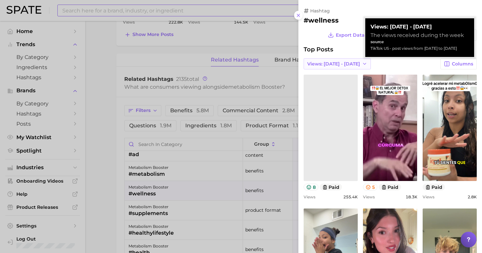
click at [343, 63] on span "Views: [DATE] - [DATE]" at bounding box center [333, 64] width 53 height 6
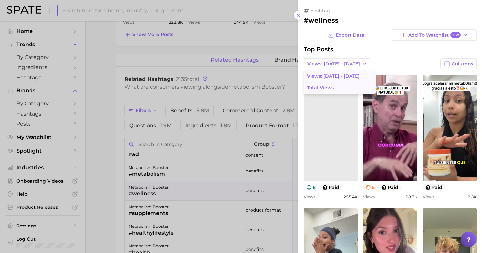
click at [339, 91] on button "Total Views" at bounding box center [340, 88] width 72 height 12
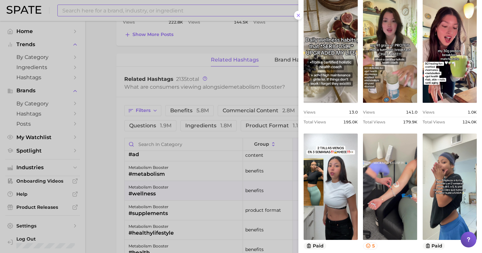
click at [97, 163] on div at bounding box center [241, 126] width 482 height 253
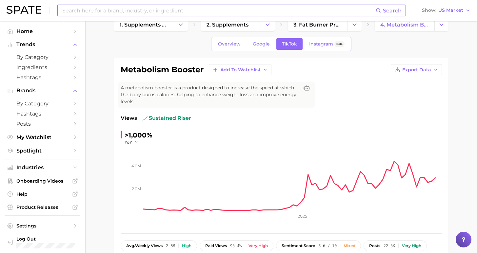
scroll to position [15, 0]
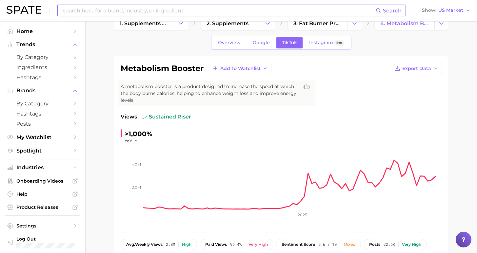
click at [130, 10] on input at bounding box center [219, 10] width 314 height 11
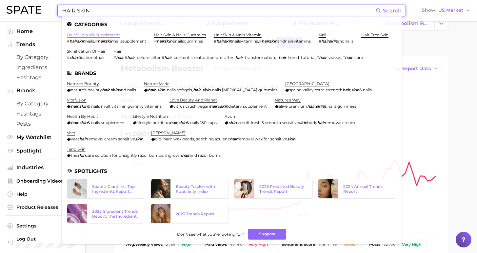
type input "HAIR SKIN"
click at [112, 35] on link "hair skin nails supplement" at bounding box center [93, 34] width 53 height 5
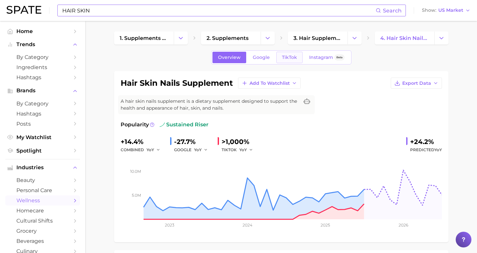
click at [290, 55] on link "TikTok" at bounding box center [289, 57] width 26 height 11
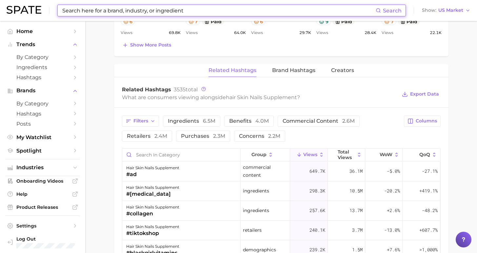
scroll to position [238, 0]
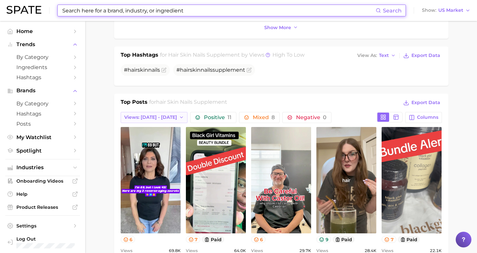
click at [148, 118] on span "Views: [DATE] - [DATE]" at bounding box center [150, 118] width 53 height 6
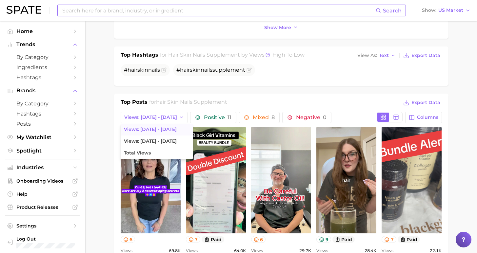
click at [88, 140] on main "1. supplements & ingestibles 2. supplements 3. hair supplements 4. hair skin na…" at bounding box center [281, 222] width 392 height 879
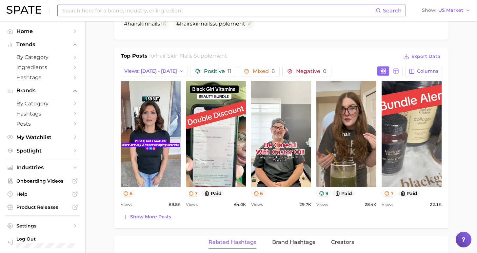
scroll to position [322, 0]
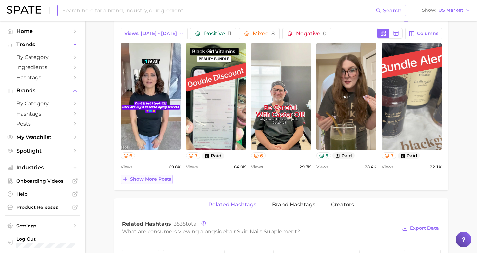
click at [150, 179] on span "Show more posts" at bounding box center [150, 180] width 41 height 6
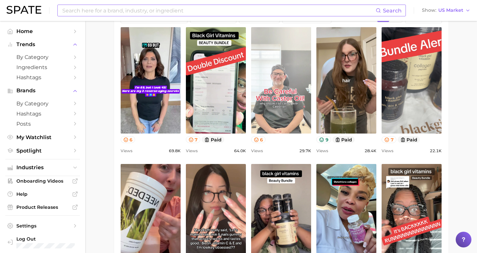
scroll to position [297, 0]
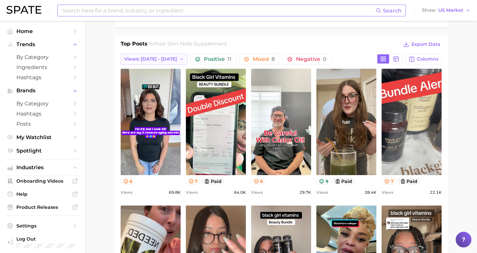
click at [179, 59] on icon "button" at bounding box center [181, 59] width 5 height 5
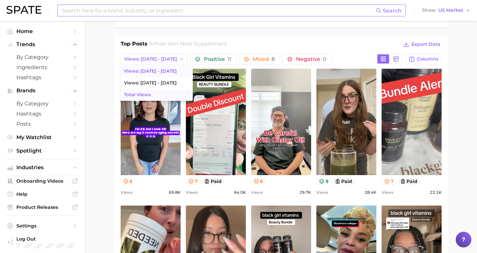
click at [172, 91] on button "Total Views" at bounding box center [157, 95] width 72 height 12
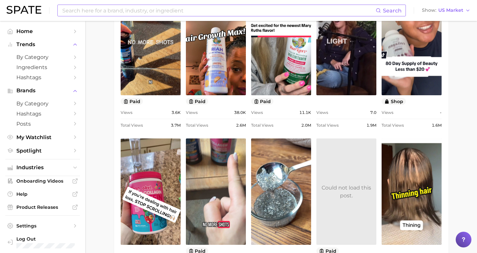
scroll to position [326, 0]
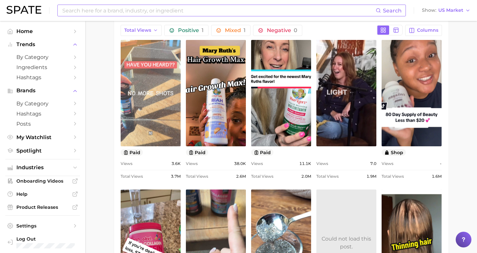
click at [156, 110] on link "view post on TikTok" at bounding box center [151, 93] width 60 height 107
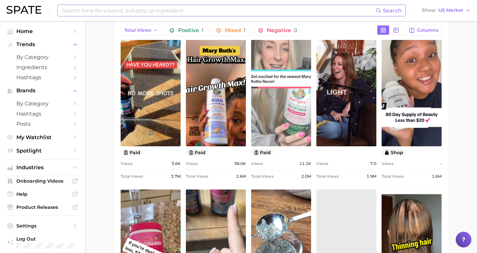
click at [294, 112] on link "view post on TikTok" at bounding box center [281, 93] width 60 height 107
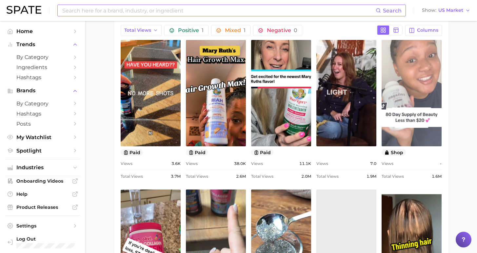
click at [410, 119] on link "view post on TikTok" at bounding box center [412, 93] width 60 height 107
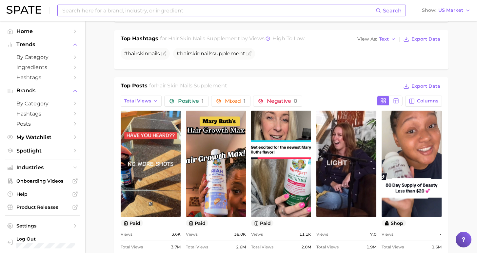
scroll to position [531, 0]
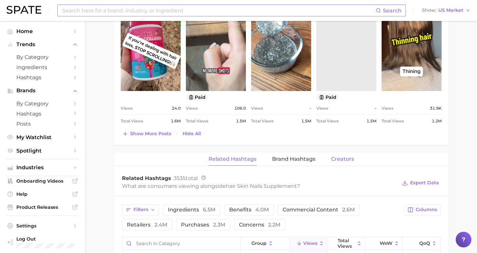
click at [333, 158] on span "Creators" at bounding box center [342, 159] width 23 height 6
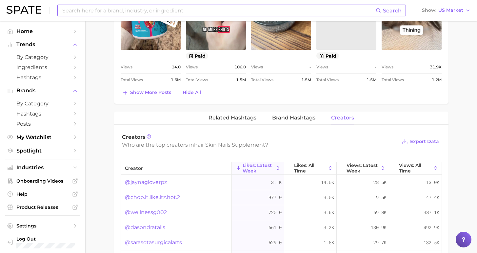
scroll to position [611, 0]
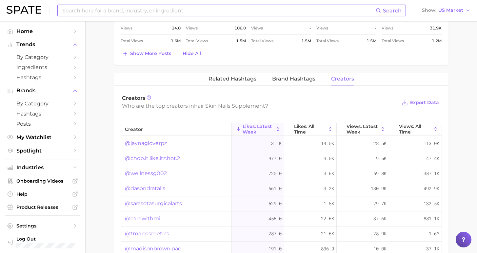
click at [141, 171] on link "@wellnessg002" at bounding box center [146, 174] width 42 height 8
click at [154, 155] on link "@chop.it.like.itz.hot.2" at bounding box center [152, 159] width 55 height 8
click at [157, 142] on link "@jaynagloverpz" at bounding box center [146, 144] width 42 height 8
click at [143, 190] on link "@dasondratalis" at bounding box center [145, 189] width 40 height 8
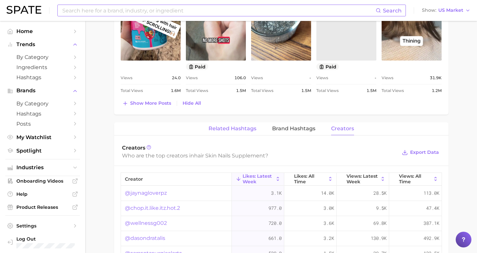
click at [239, 129] on span "Related Hashtags" at bounding box center [233, 129] width 48 height 6
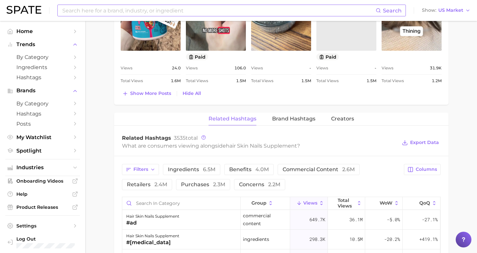
scroll to position [597, 0]
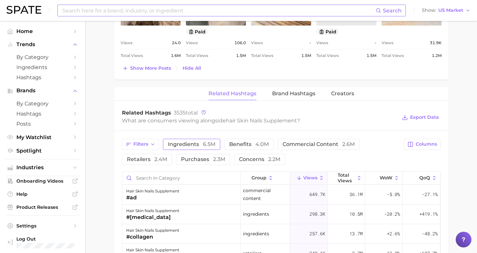
click at [203, 144] on span "6.5m" at bounding box center [209, 144] width 12 height 6
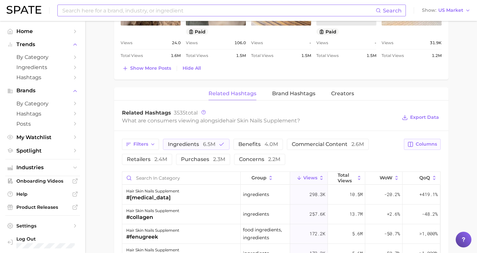
click at [424, 145] on span "Columns" at bounding box center [426, 145] width 21 height 6
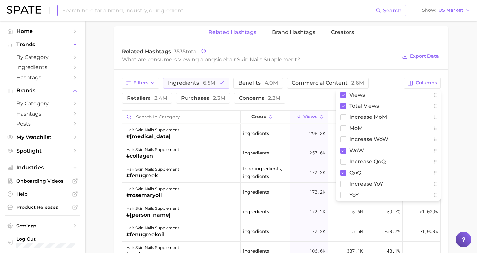
scroll to position [68, 0]
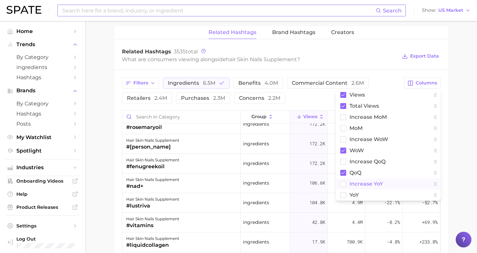
click at [362, 183] on span "increase YoY" at bounding box center [366, 184] width 33 height 6
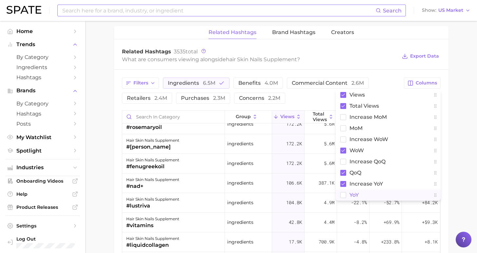
click at [353, 194] on span "YoY" at bounding box center [354, 195] width 9 height 6
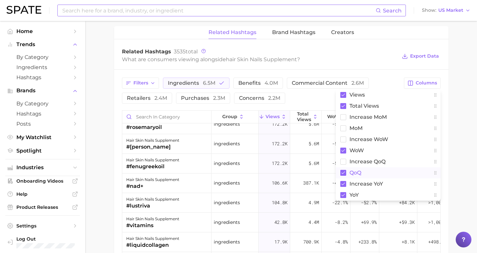
click at [358, 173] on span "QoQ" at bounding box center [356, 173] width 12 height 6
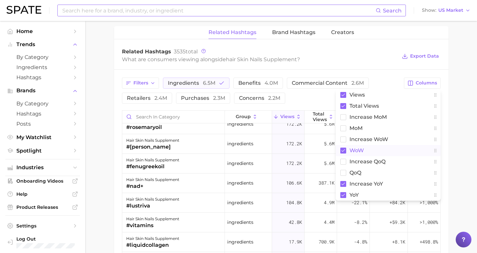
click at [355, 150] on span "WoW" at bounding box center [357, 151] width 14 height 6
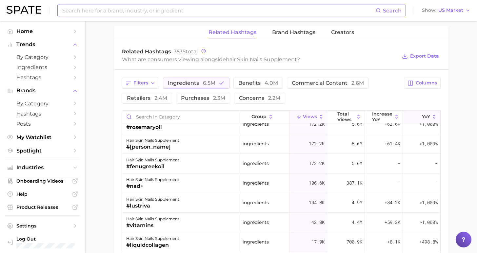
click at [424, 120] on button "YoY" at bounding box center [421, 117] width 37 height 13
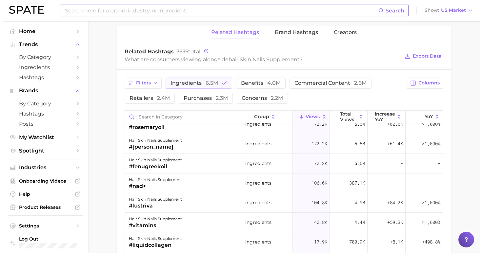
scroll to position [0, 0]
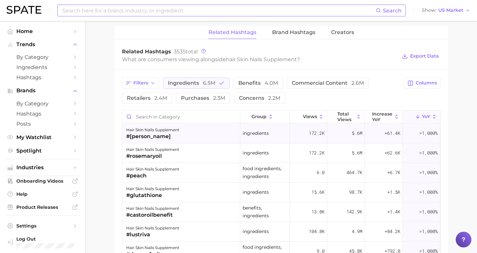
click at [179, 131] on div "hair skin nails supplement #rosemary" at bounding box center [181, 134] width 118 height 20
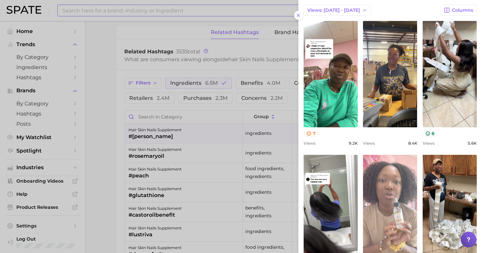
scroll to position [111, 0]
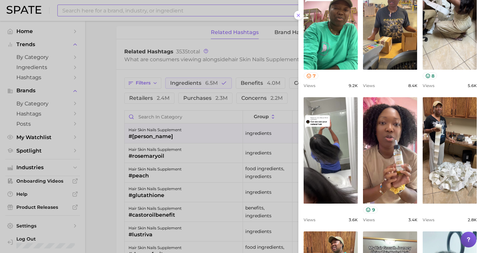
click at [101, 142] on div at bounding box center [241, 126] width 482 height 253
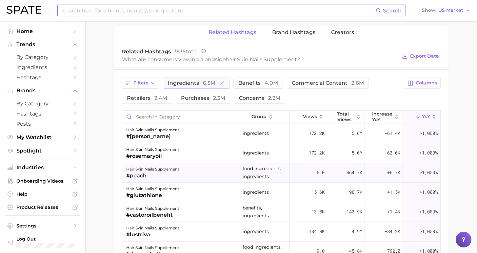
click at [170, 172] on div "#peach" at bounding box center [152, 176] width 53 height 8
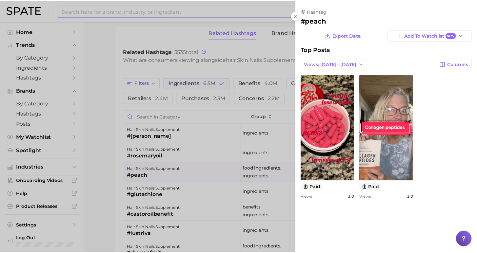
scroll to position [0, 0]
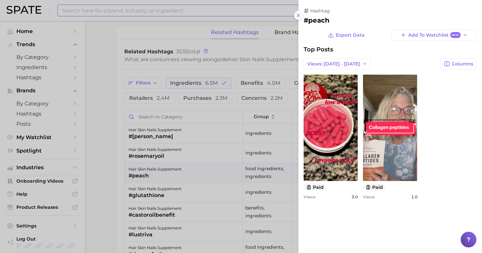
click at [299, 13] on icon at bounding box center [298, 15] width 5 height 5
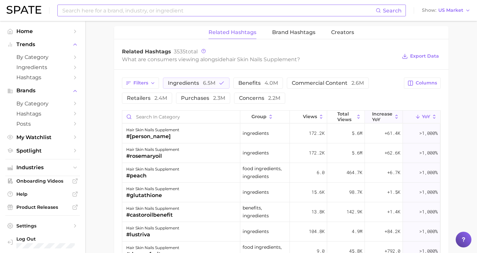
click at [385, 113] on span "increase YoY" at bounding box center [382, 116] width 20 height 10
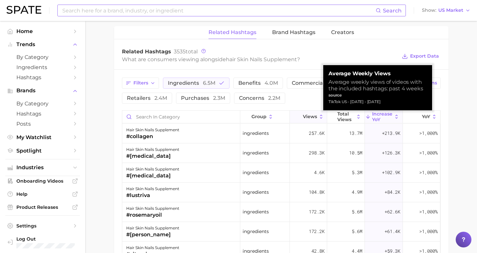
click at [312, 120] on button "Views" at bounding box center [308, 117] width 37 height 13
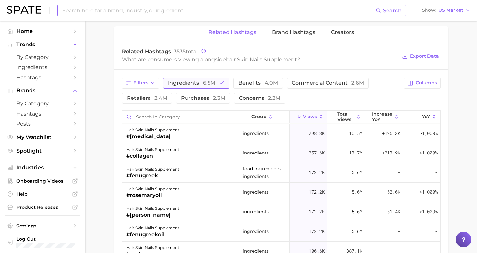
click at [184, 86] on button "ingredients 6.5m" at bounding box center [196, 83] width 67 height 11
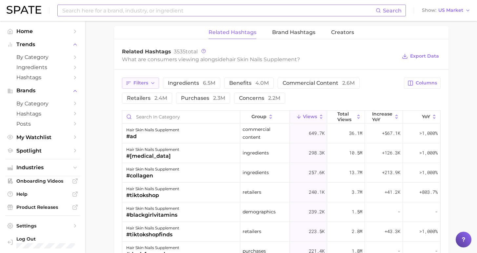
click at [150, 85] on icon "button" at bounding box center [152, 83] width 5 height 5
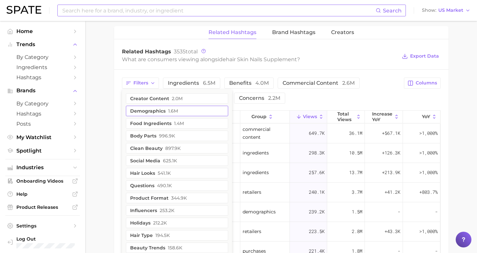
click at [159, 109] on button "demographics 1.6m" at bounding box center [177, 111] width 102 height 10
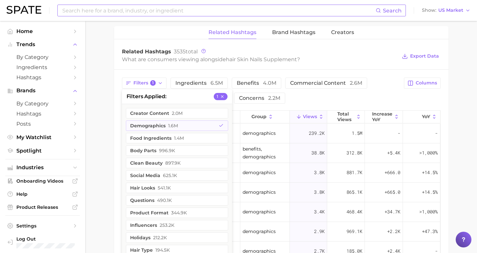
click at [270, 102] on div "Filters 1 filters applied 1 creator content 2.0m demographics 1.6m food ingredi…" at bounding box center [261, 91] width 278 height 26
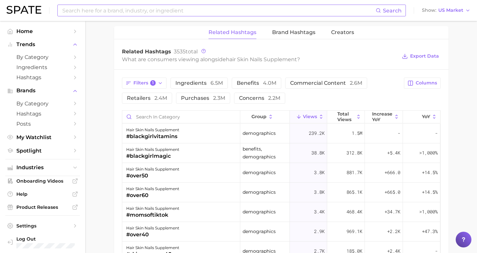
click at [303, 115] on span "Views" at bounding box center [310, 116] width 14 height 5
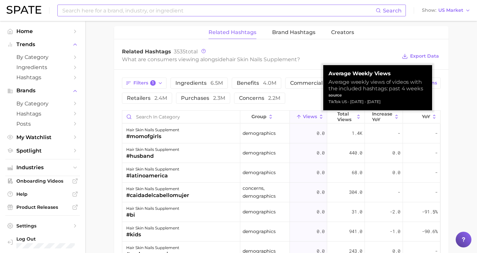
click at [303, 115] on span "Views" at bounding box center [310, 116] width 14 height 5
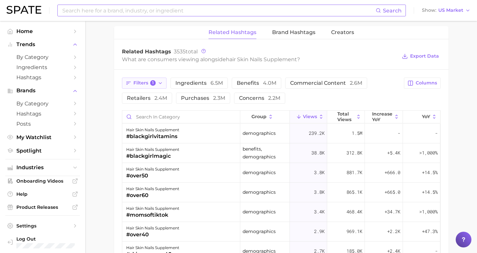
click at [153, 86] on span "Filters 1" at bounding box center [144, 83] width 23 height 6
click at [152, 82] on span "1" at bounding box center [153, 83] width 6 height 6
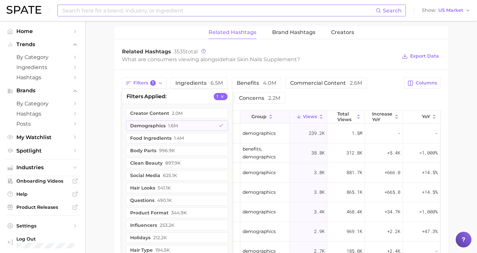
drag, startPoint x: 166, startPoint y: 127, endPoint x: 277, endPoint y: 113, distance: 112.3
click at [168, 127] on span "1.6m" at bounding box center [173, 125] width 10 height 5
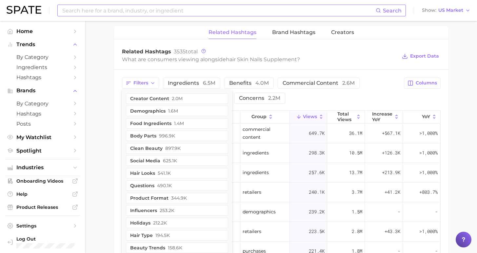
click at [361, 100] on div "Filters creator content 2.0m demographics 1.6m food ingredients 1.4m body parts…" at bounding box center [261, 91] width 278 height 26
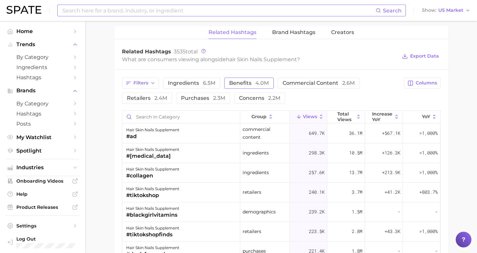
click at [255, 86] on span "4.0m" at bounding box center [261, 83] width 13 height 6
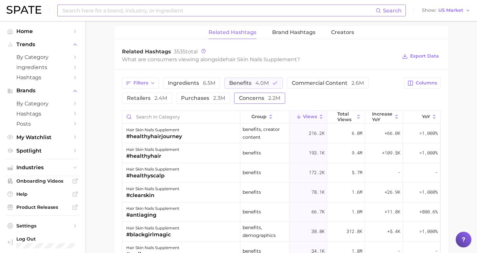
click at [239, 99] on span "concerns 2.2m" at bounding box center [259, 98] width 41 height 5
click at [239, 98] on span "concerns 2.2m" at bounding box center [259, 98] width 41 height 5
click at [239, 82] on span "benefits 4.0m" at bounding box center [249, 83] width 40 height 5
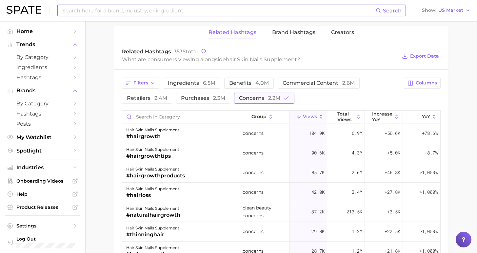
click at [268, 96] on span "2.2m" at bounding box center [274, 98] width 12 height 6
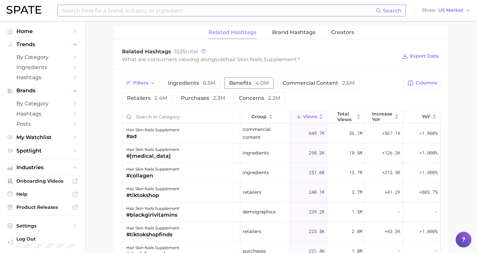
click at [244, 84] on span "benefits 4.0m" at bounding box center [249, 83] width 40 height 5
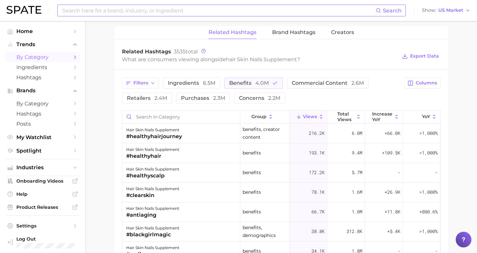
click at [42, 58] on span "by Category" at bounding box center [42, 57] width 52 height 6
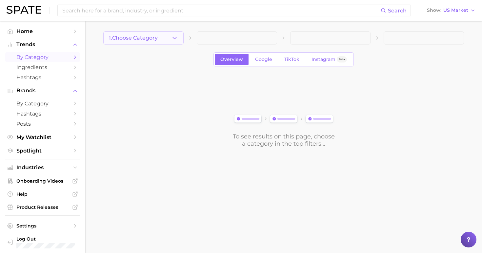
click at [154, 38] on span "1. Choose Category" at bounding box center [133, 38] width 49 height 6
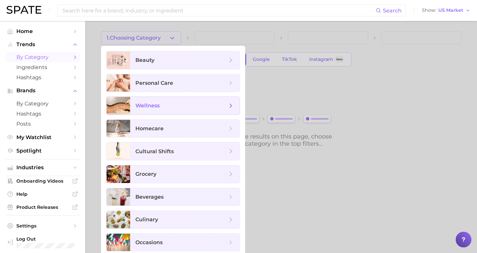
click at [165, 108] on span "wellness" at bounding box center [181, 105] width 92 height 7
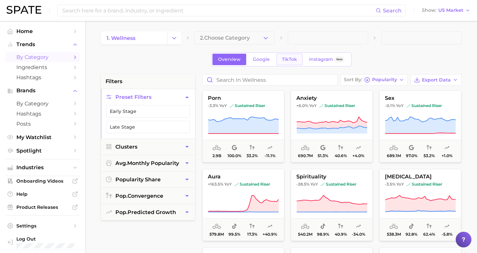
click at [297, 62] on link "TikTok" at bounding box center [289, 59] width 26 height 11
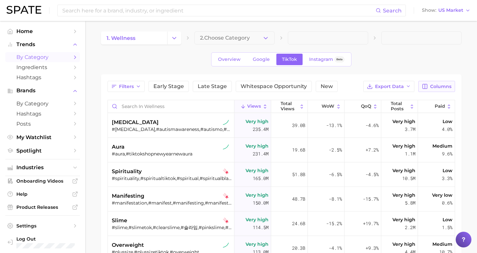
click at [436, 87] on span "Columns" at bounding box center [440, 87] width 21 height 6
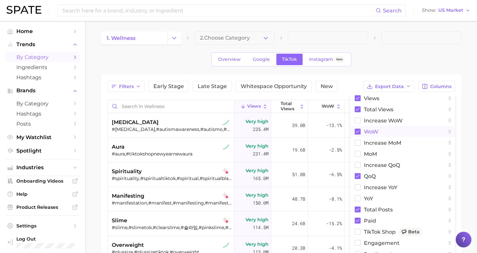
click at [373, 132] on span "WoW" at bounding box center [371, 132] width 14 height 6
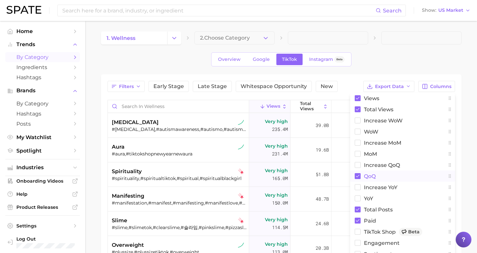
click at [365, 175] on span "QoQ" at bounding box center [370, 177] width 12 height 6
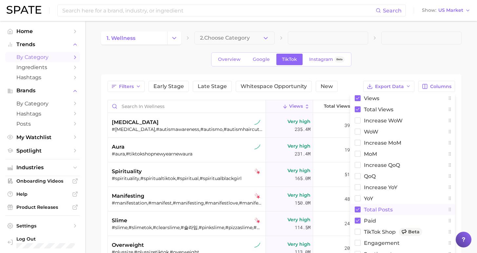
click at [373, 206] on button "Total Posts" at bounding box center [402, 209] width 105 height 11
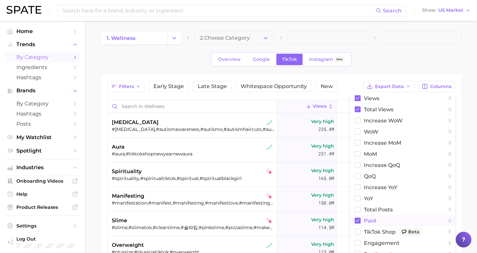
click at [369, 220] on span "Paid" at bounding box center [370, 221] width 12 height 6
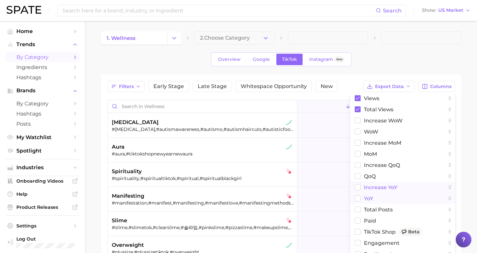
drag, startPoint x: 369, startPoint y: 195, endPoint x: 372, endPoint y: 186, distance: 9.9
click at [369, 196] on span "YoY" at bounding box center [368, 199] width 9 height 6
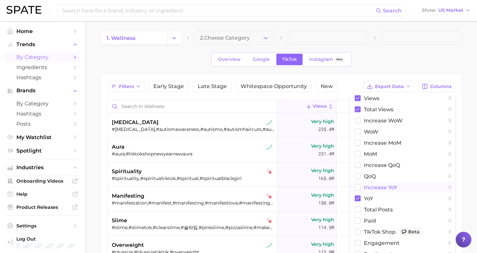
click at [372, 185] on span "increase YoY" at bounding box center [380, 188] width 33 height 6
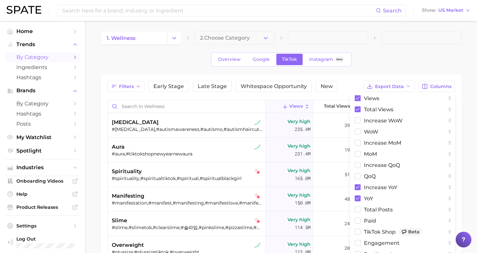
click at [371, 60] on div "Overview Google TikTok Instagram Beta" at bounding box center [281, 59] width 361 height 14
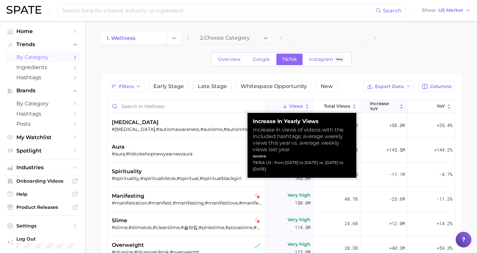
click at [385, 104] on span "increase YoY" at bounding box center [384, 106] width 28 height 10
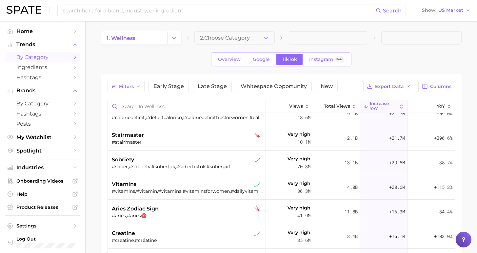
scroll to position [240, 0]
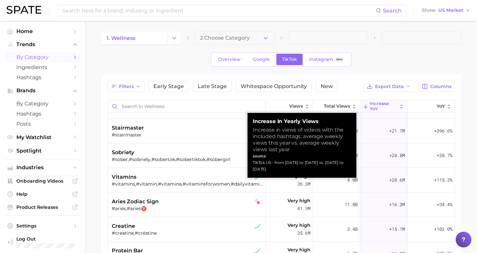
drag, startPoint x: 290, startPoint y: 170, endPoint x: 274, endPoint y: 164, distance: 16.9
click at [274, 164] on div "TikTok US - from [DATE] to [DATE] vs. [DATE] to [DATE]" at bounding box center [302, 166] width 98 height 13
drag, startPoint x: 289, startPoint y: 171, endPoint x: 328, endPoint y: 160, distance: 40.6
click at [274, 164] on div "TikTok US - from [DATE] to [DATE] vs. [DATE] to [DATE]" at bounding box center [302, 166] width 98 height 13
copy div "rom Sep 8, 2024 to Sep 7, 2025 vs. Sep 10, 2023 to Sep 8, 2024"
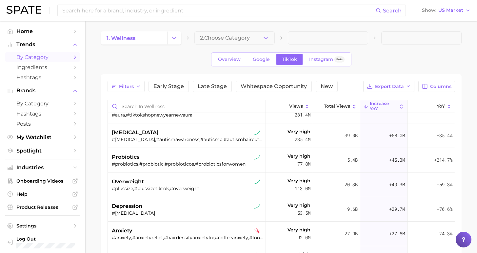
scroll to position [0, 0]
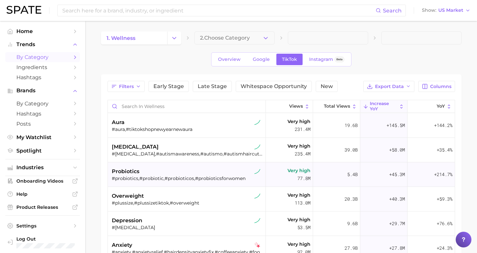
click at [182, 173] on div "probiotics" at bounding box center [188, 172] width 152 height 8
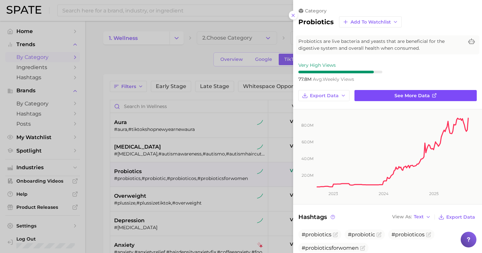
click at [367, 93] on link "See more data" at bounding box center [415, 95] width 122 height 11
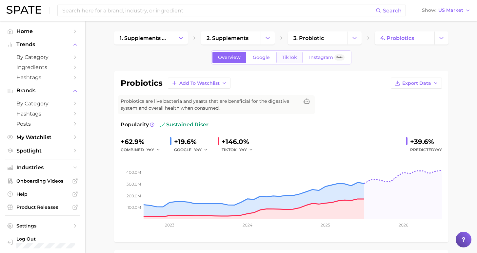
click at [296, 61] on link "TikTok" at bounding box center [289, 57] width 26 height 11
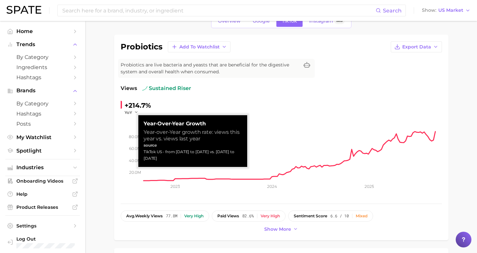
drag, startPoint x: 164, startPoint y: 152, endPoint x: 183, endPoint y: 158, distance: 20.5
click at [183, 158] on div "TikTok US - from [DATE] to [DATE] vs. [DATE] to [DATE]" at bounding box center [193, 155] width 98 height 13
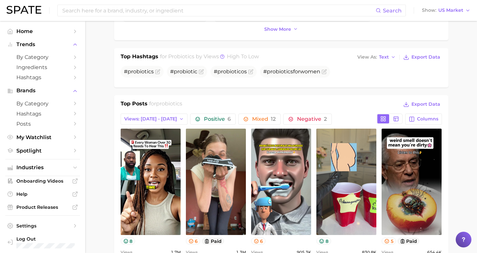
scroll to position [456, 0]
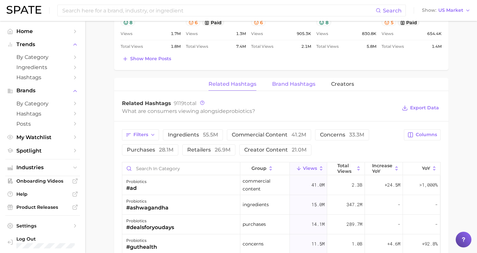
click at [288, 85] on span "Brand Hashtags" at bounding box center [293, 84] width 43 height 6
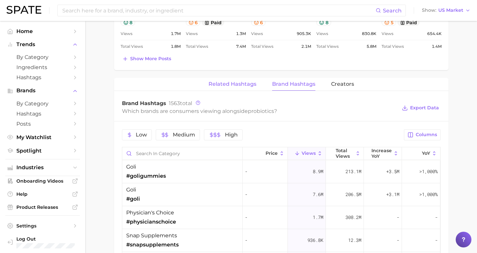
click at [255, 87] on button "Related Hashtags" at bounding box center [233, 84] width 48 height 13
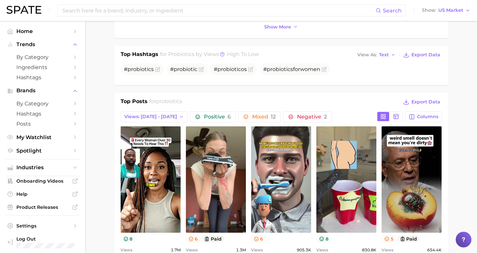
scroll to position [247, 0]
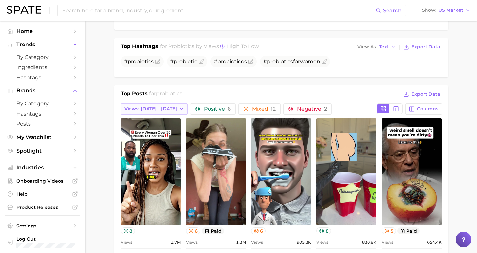
click at [168, 111] on span "Views: [DATE] - [DATE]" at bounding box center [150, 109] width 53 height 6
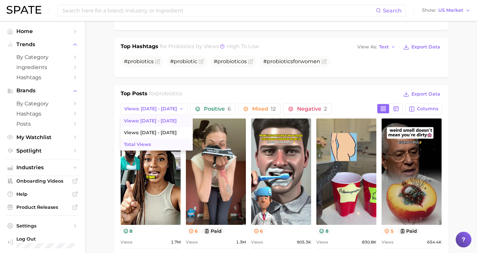
click at [166, 146] on button "Total Views" at bounding box center [157, 145] width 72 height 12
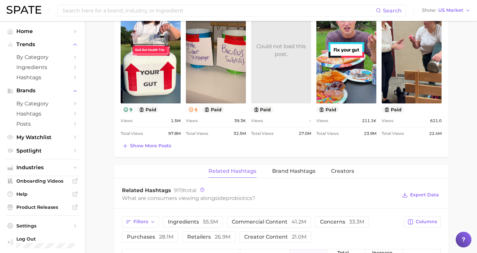
scroll to position [421, 0]
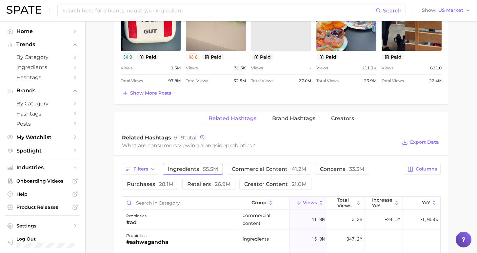
click at [196, 169] on span "ingredients 55.5m" at bounding box center [193, 169] width 50 height 5
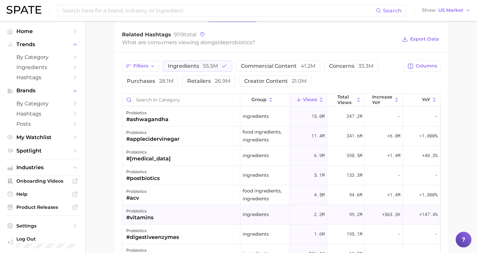
scroll to position [478, 0]
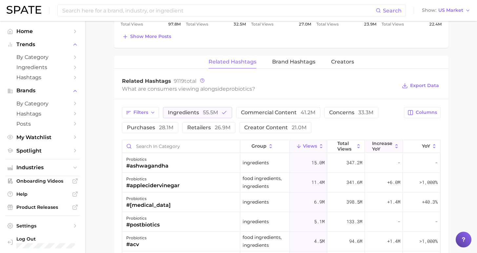
click at [377, 144] on span "increase YoY" at bounding box center [382, 146] width 20 height 10
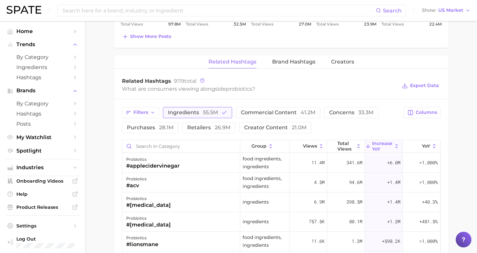
click at [193, 111] on span "ingredients 55.5m" at bounding box center [193, 112] width 50 height 5
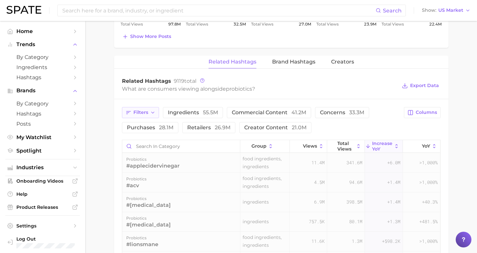
click at [144, 116] on button "Filters" at bounding box center [140, 112] width 37 height 11
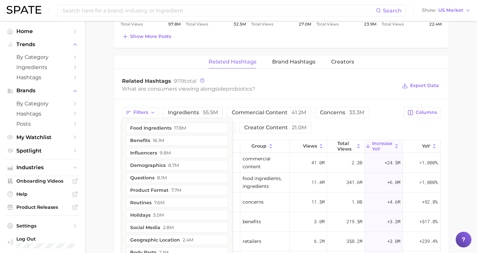
drag, startPoint x: 161, startPoint y: 165, endPoint x: 165, endPoint y: 161, distance: 6.3
click at [161, 165] on button "demographics 8.7m" at bounding box center [177, 165] width 102 height 10
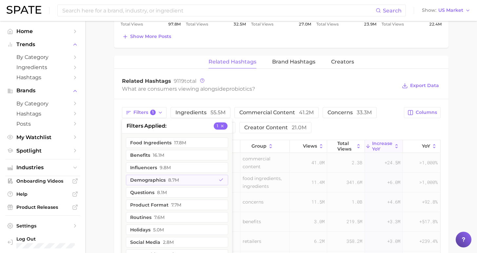
click at [388, 131] on div "Filters 1 filters applied 1 food ingredients 17.8m benefits 16.1m influencers 9…" at bounding box center [261, 120] width 278 height 26
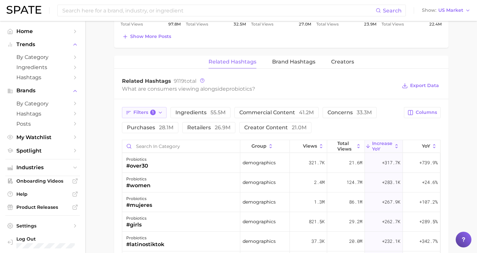
click at [158, 116] on button "Filters 1" at bounding box center [144, 112] width 45 height 11
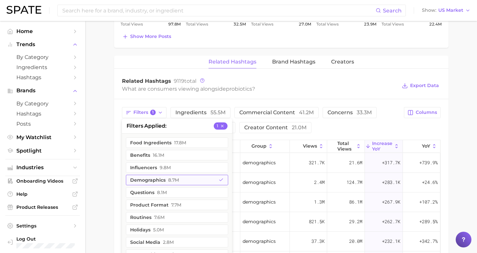
click at [168, 180] on span "8.7m" at bounding box center [173, 180] width 11 height 5
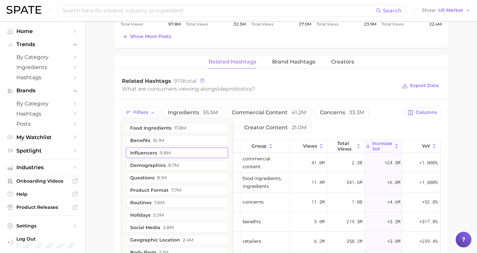
click at [169, 155] on button "influencers 9.8m" at bounding box center [177, 153] width 102 height 10
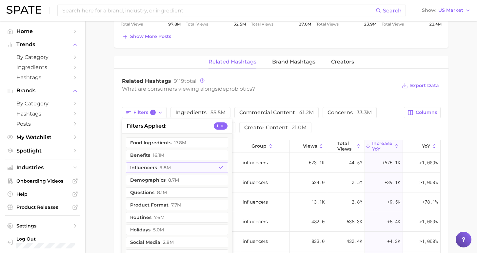
click at [374, 122] on div "Filters 1 filters applied 1 food ingredients 17.8m benefits 16.1m influencers 9…" at bounding box center [261, 120] width 278 height 26
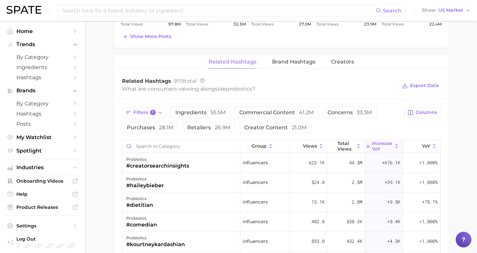
click at [381, 143] on span "increase YoY" at bounding box center [382, 146] width 20 height 10
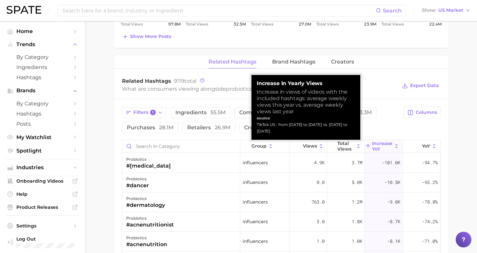
click at [378, 143] on span "increase YoY" at bounding box center [382, 146] width 20 height 10
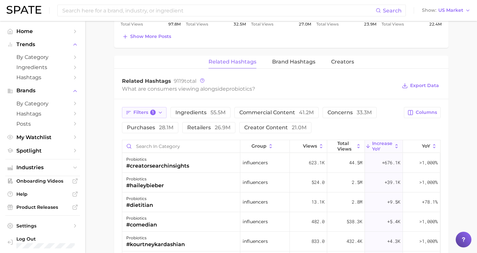
click at [143, 110] on span "Filters 1" at bounding box center [144, 113] width 23 height 6
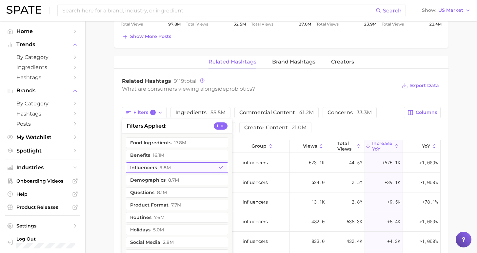
click at [148, 166] on button "influencers 9.8m" at bounding box center [177, 168] width 102 height 10
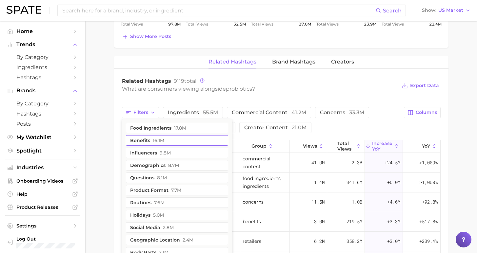
click at [156, 143] on span "16.1m" at bounding box center [158, 140] width 11 height 5
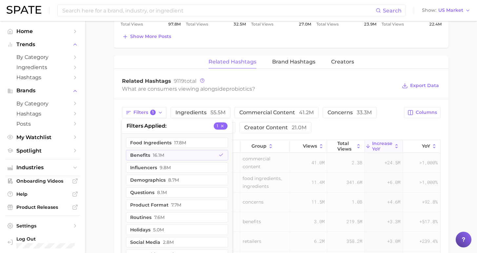
click at [400, 129] on div "Filters 1 filters applied 1 food ingredients 17.8m benefits 16.1m influencers 9…" at bounding box center [261, 120] width 278 height 26
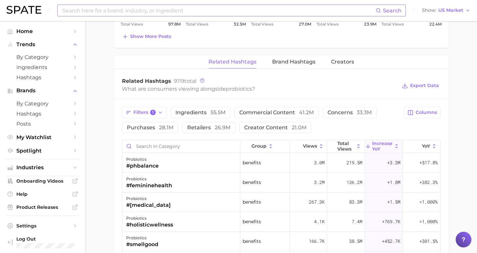
click at [195, 10] on input at bounding box center [219, 10] width 314 height 11
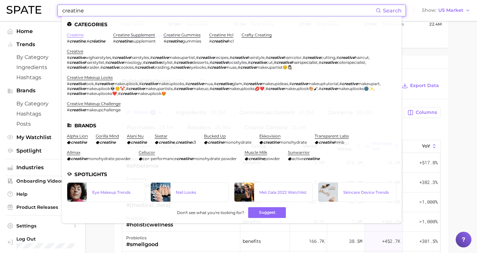
type input "creatine"
click at [79, 35] on link "creatine" at bounding box center [75, 34] width 17 height 5
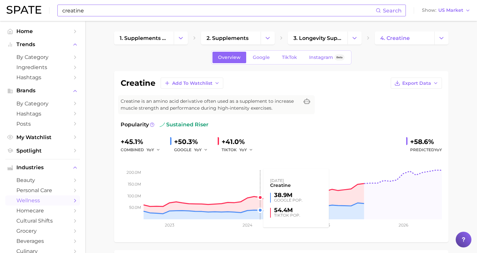
scroll to position [1, 0]
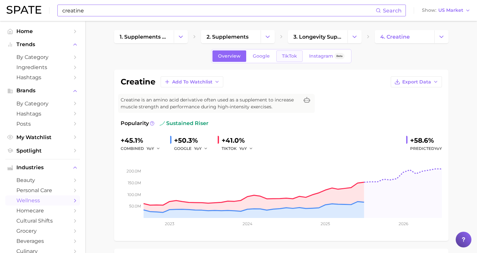
click at [284, 57] on span "TikTok" at bounding box center [289, 56] width 15 height 6
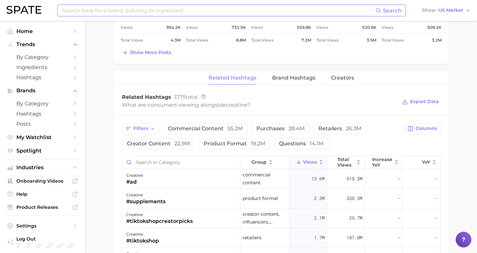
scroll to position [239, 0]
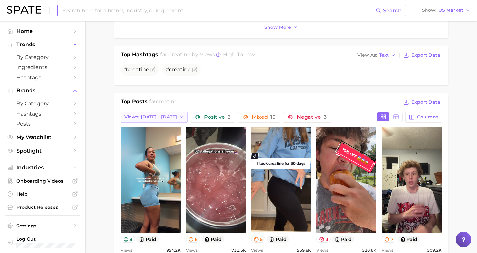
drag, startPoint x: 168, startPoint y: 116, endPoint x: 168, endPoint y: 120, distance: 3.3
click at [168, 116] on span "Views: [DATE] - [DATE]" at bounding box center [150, 117] width 53 height 6
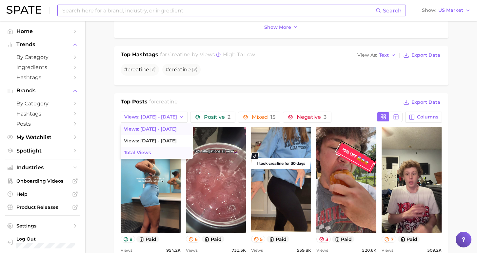
click at [161, 150] on button "Total Views" at bounding box center [157, 153] width 72 height 12
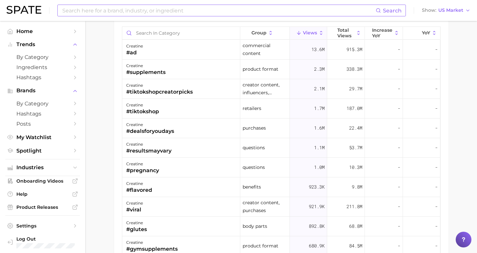
scroll to position [533, 0]
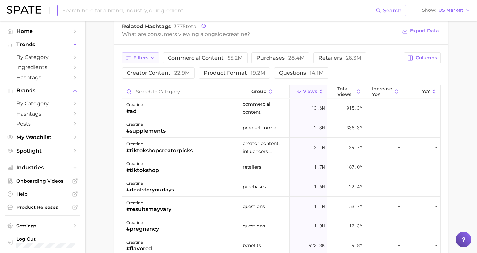
click at [142, 58] on span "Filters" at bounding box center [140, 58] width 15 height 6
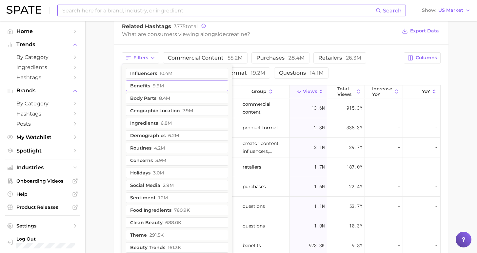
click at [144, 86] on button "benefits 9.9m" at bounding box center [177, 86] width 102 height 10
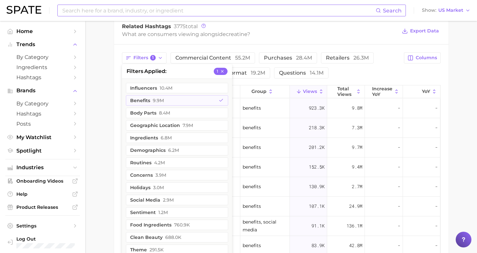
click at [379, 75] on div "Filters 1 filters applied 1 influencers 10.4m benefits 9.9m body parts 8.4m geo…" at bounding box center [261, 65] width 278 height 26
